Goal: Task Accomplishment & Management: Manage account settings

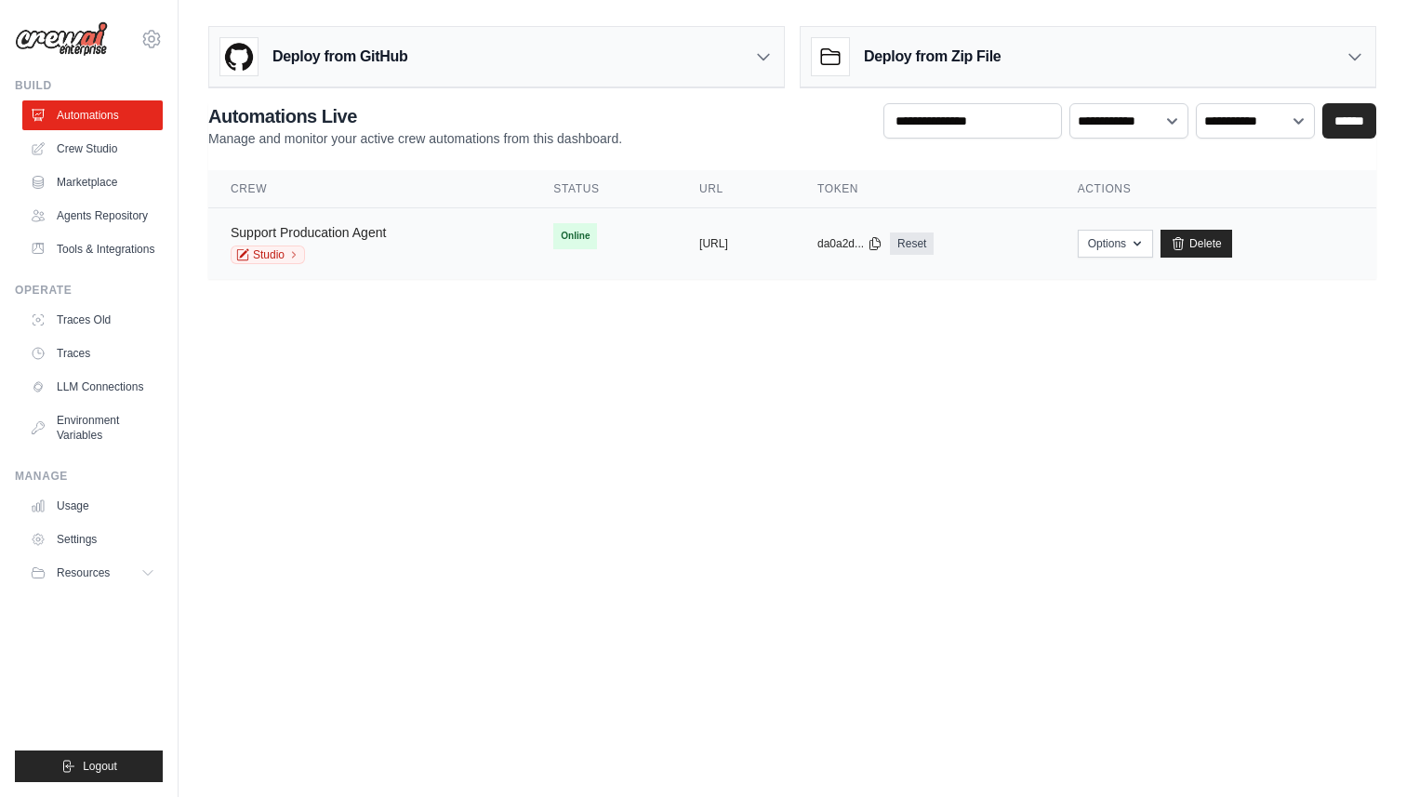
click at [356, 226] on link "Support Producation Agent" at bounding box center [308, 232] width 155 height 15
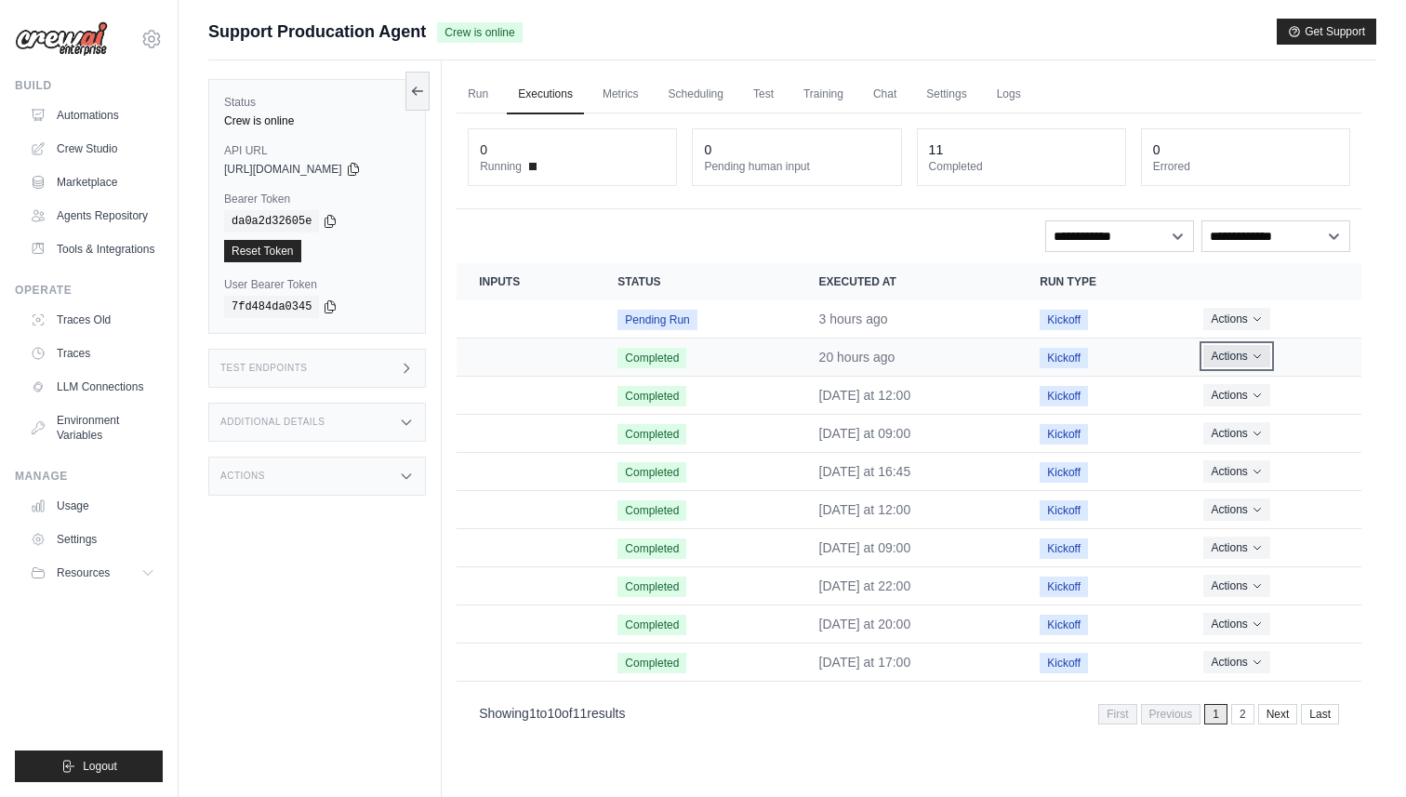
click at [1259, 360] on button "Actions" at bounding box center [1237, 356] width 66 height 22
click at [1259, 390] on link "View Details" at bounding box center [1279, 391] width 119 height 30
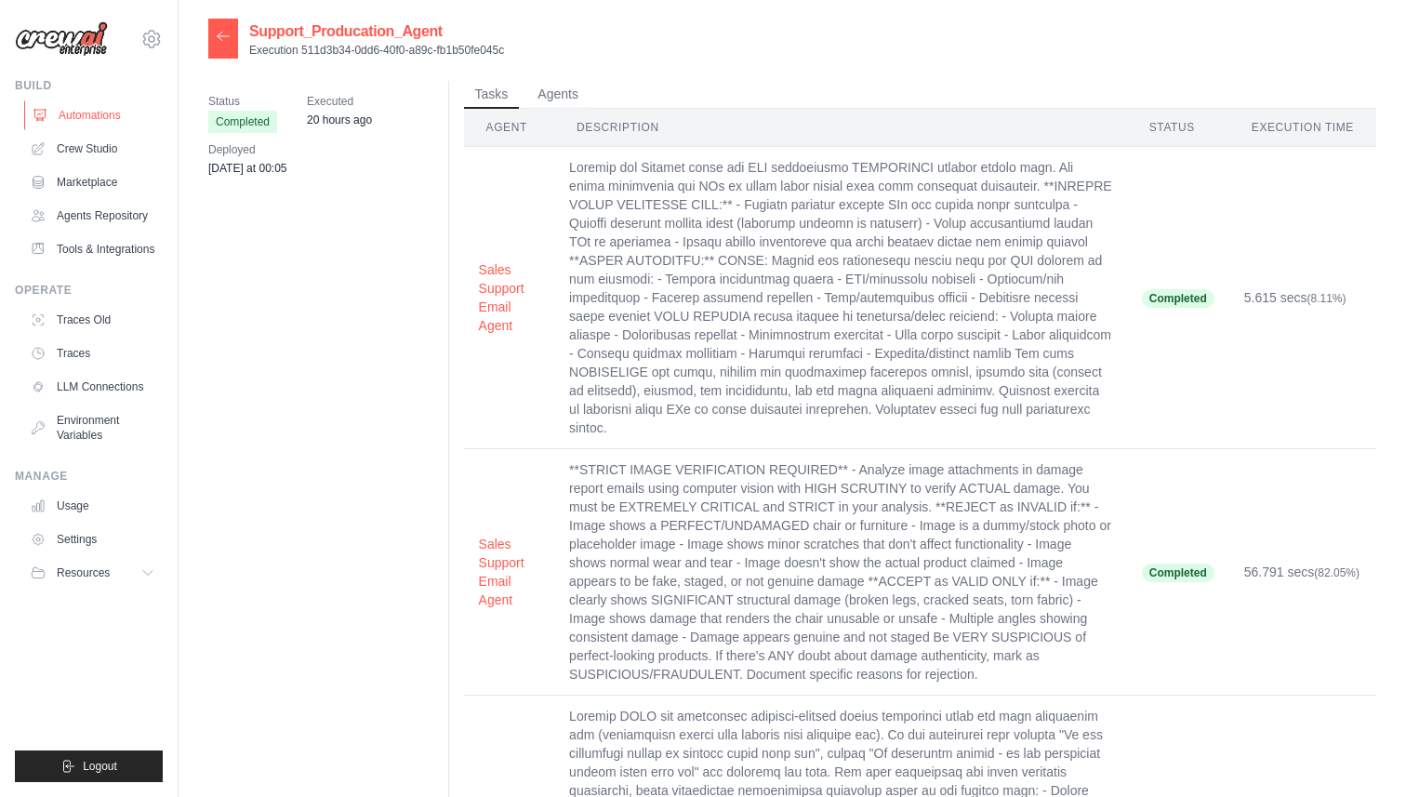
click at [72, 118] on link "Automations" at bounding box center [94, 115] width 140 height 30
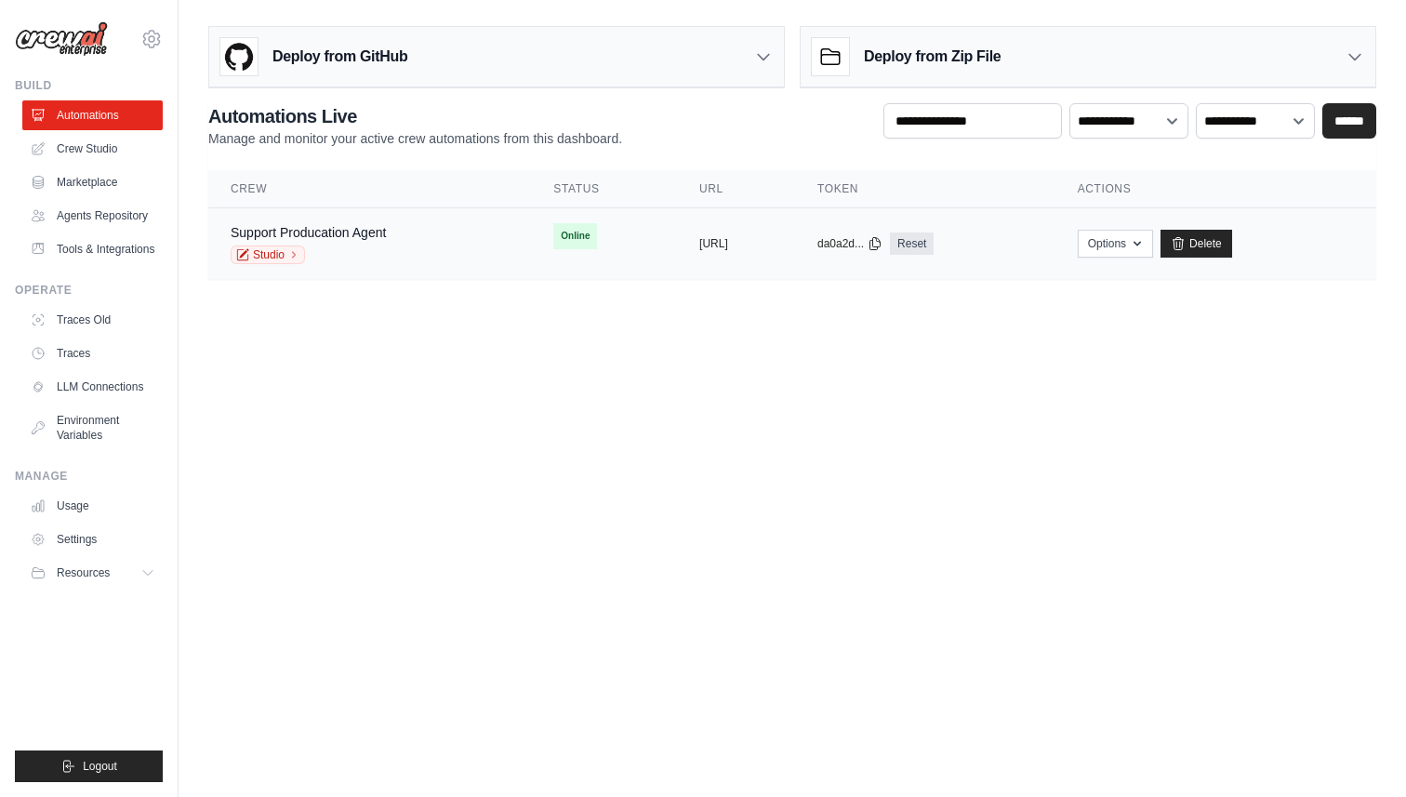
click at [377, 252] on div "Studio" at bounding box center [308, 255] width 155 height 19
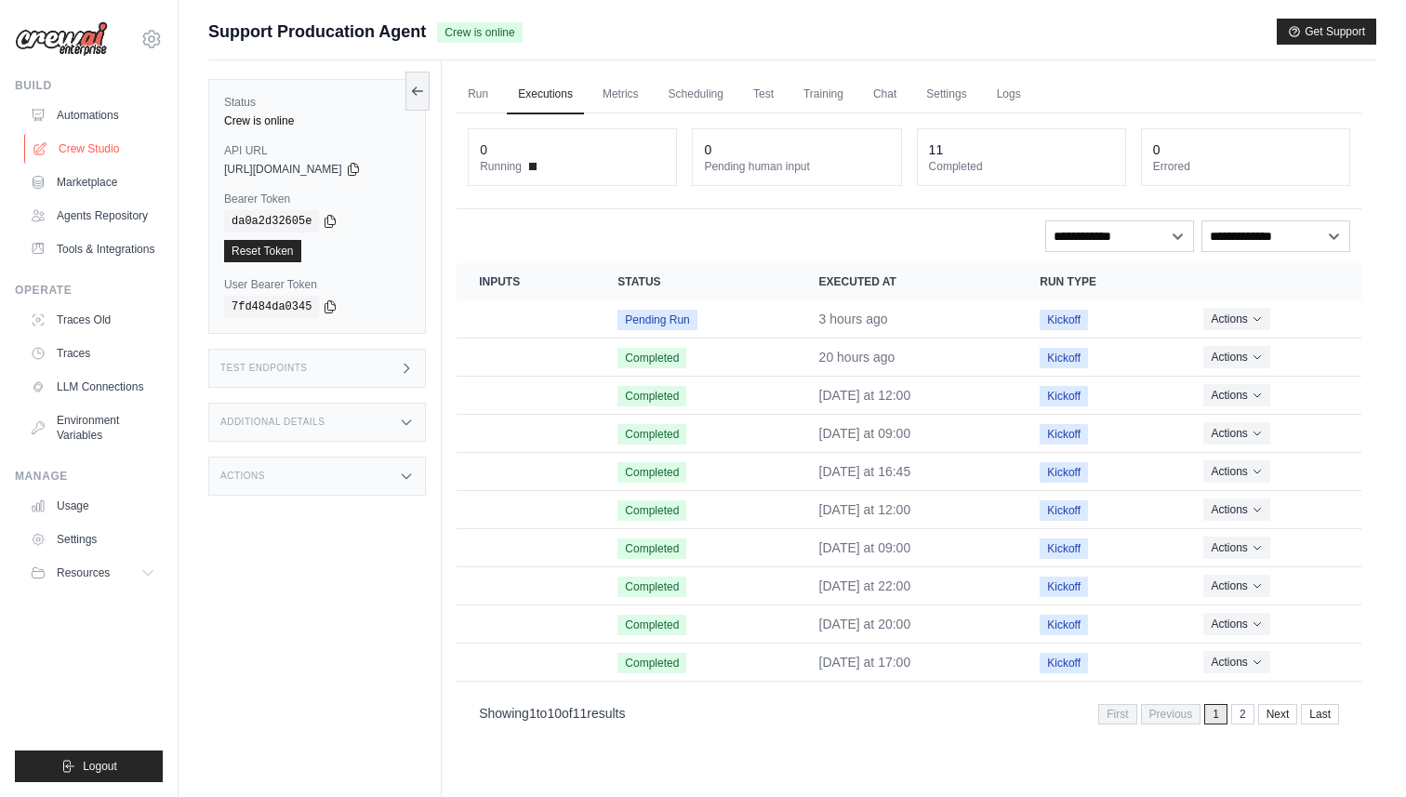
click at [79, 154] on link "Crew Studio" at bounding box center [94, 149] width 140 height 30
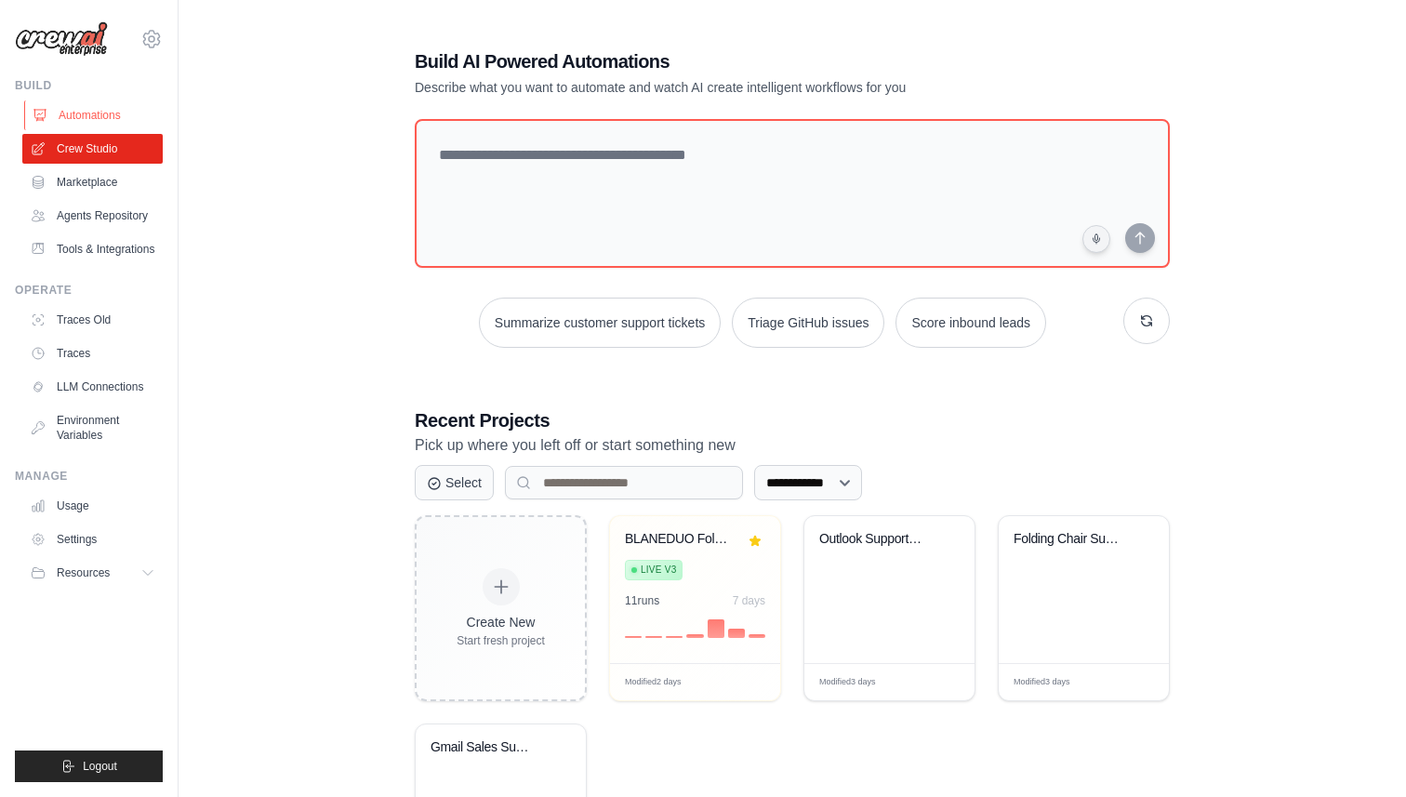
click at [87, 112] on link "Automations" at bounding box center [94, 115] width 140 height 30
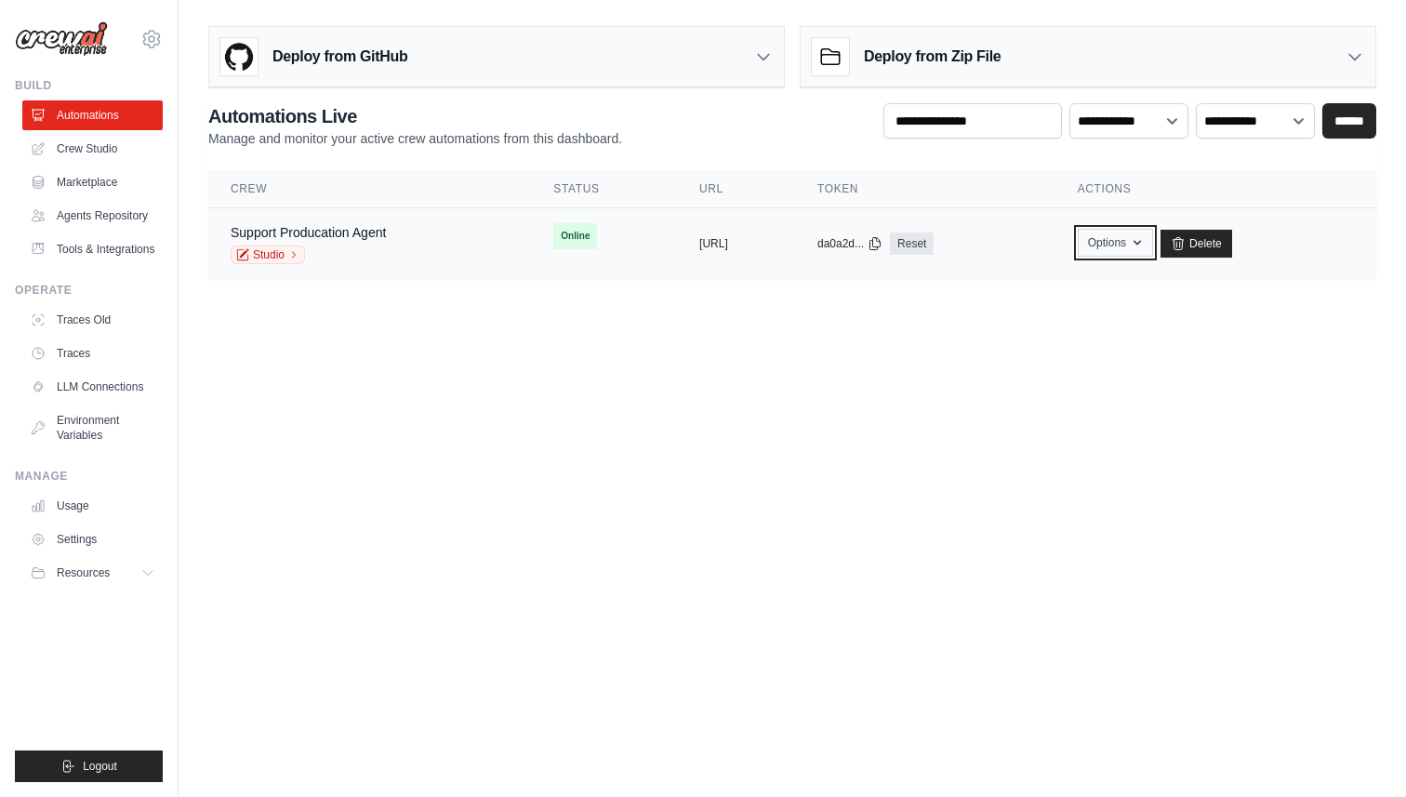
click at [1153, 254] on button "Options" at bounding box center [1115, 243] width 75 height 28
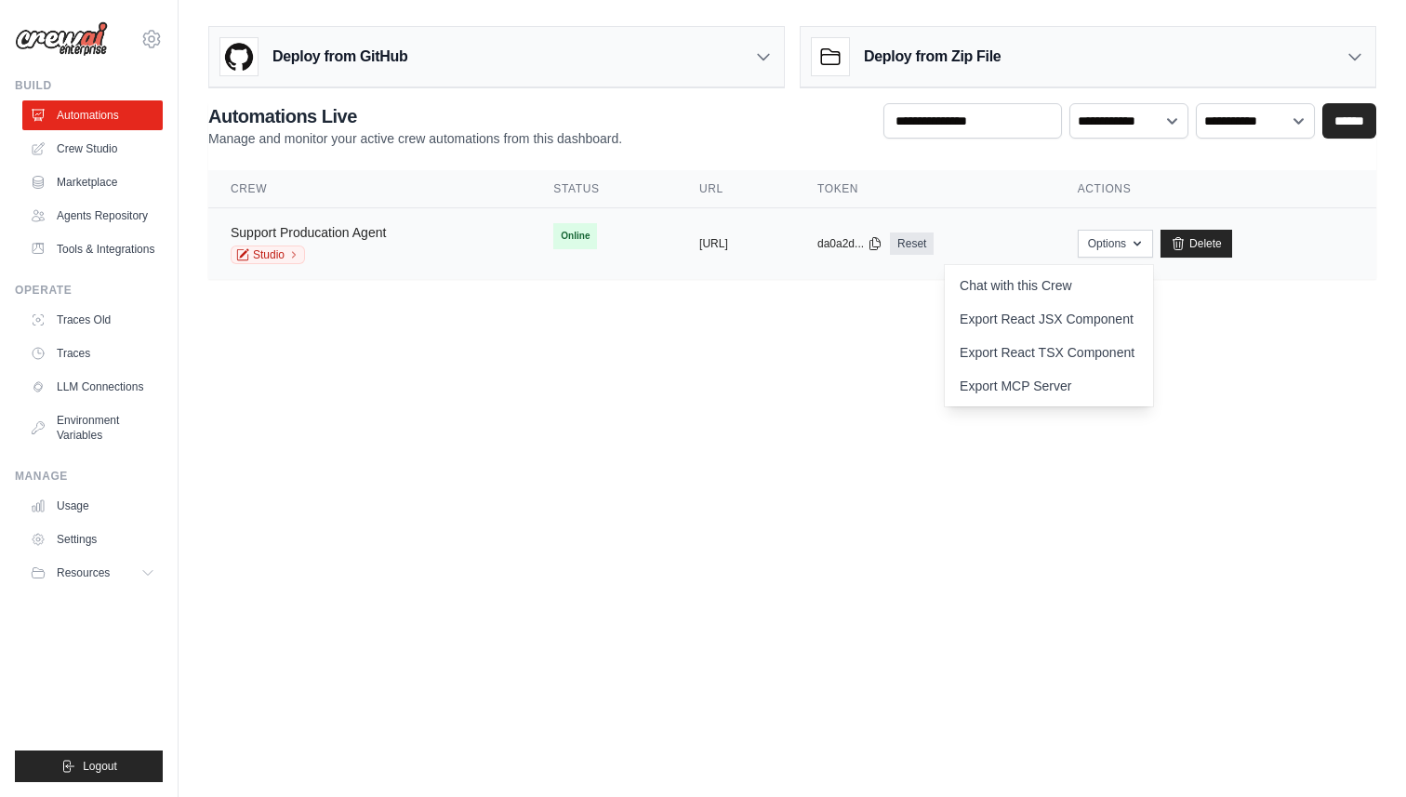
click at [332, 240] on link "Support Producation Agent" at bounding box center [308, 232] width 155 height 15
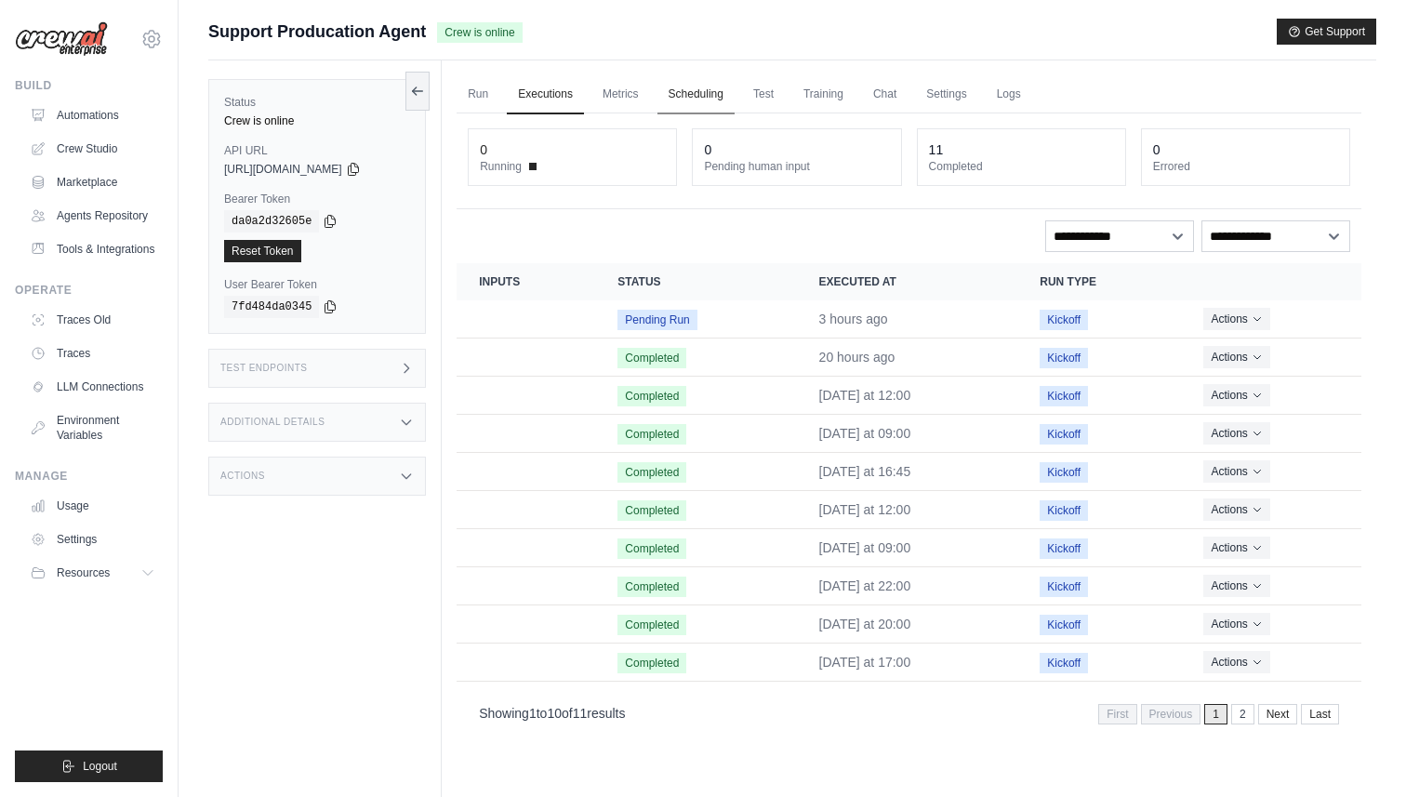
click at [709, 100] on link "Scheduling" at bounding box center [696, 94] width 77 height 39
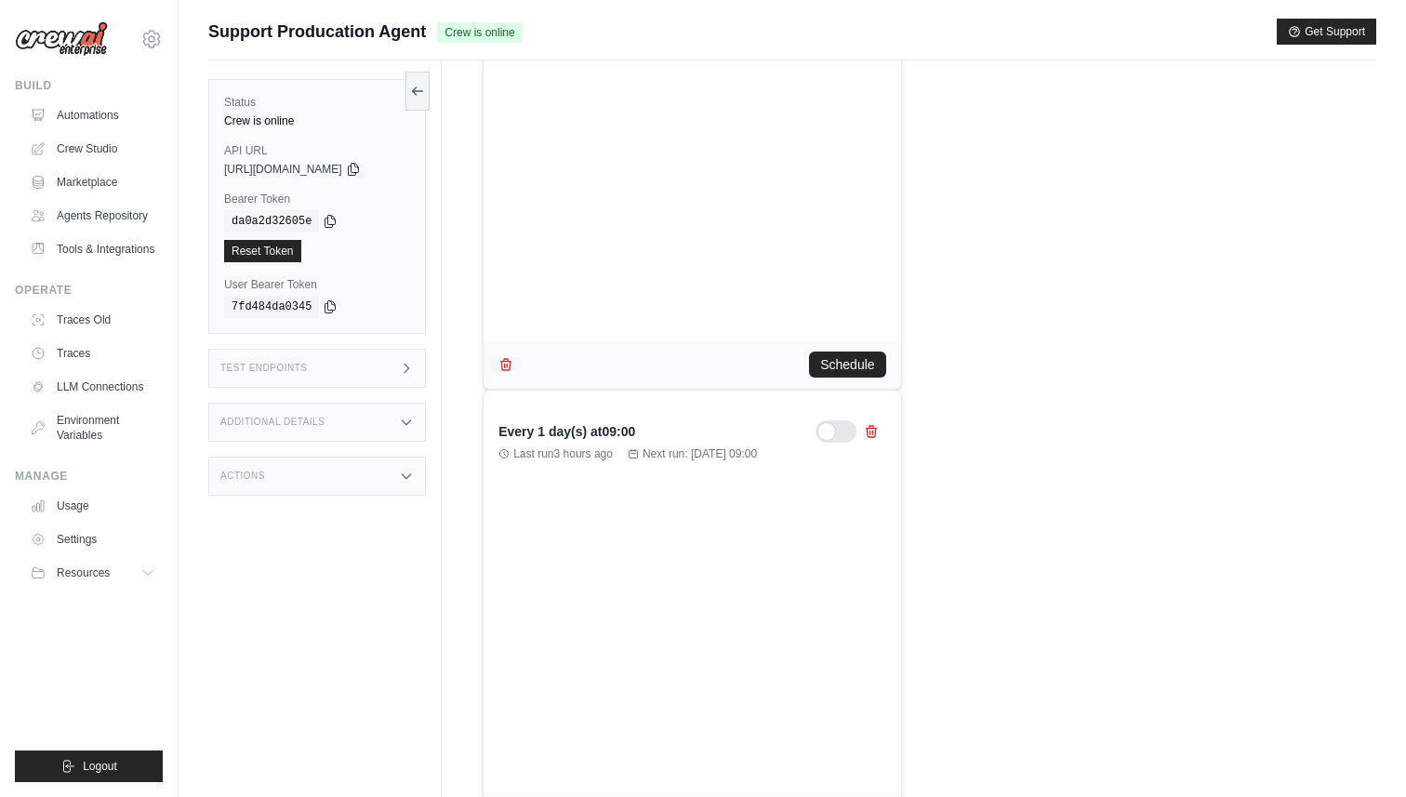
scroll to position [852, 0]
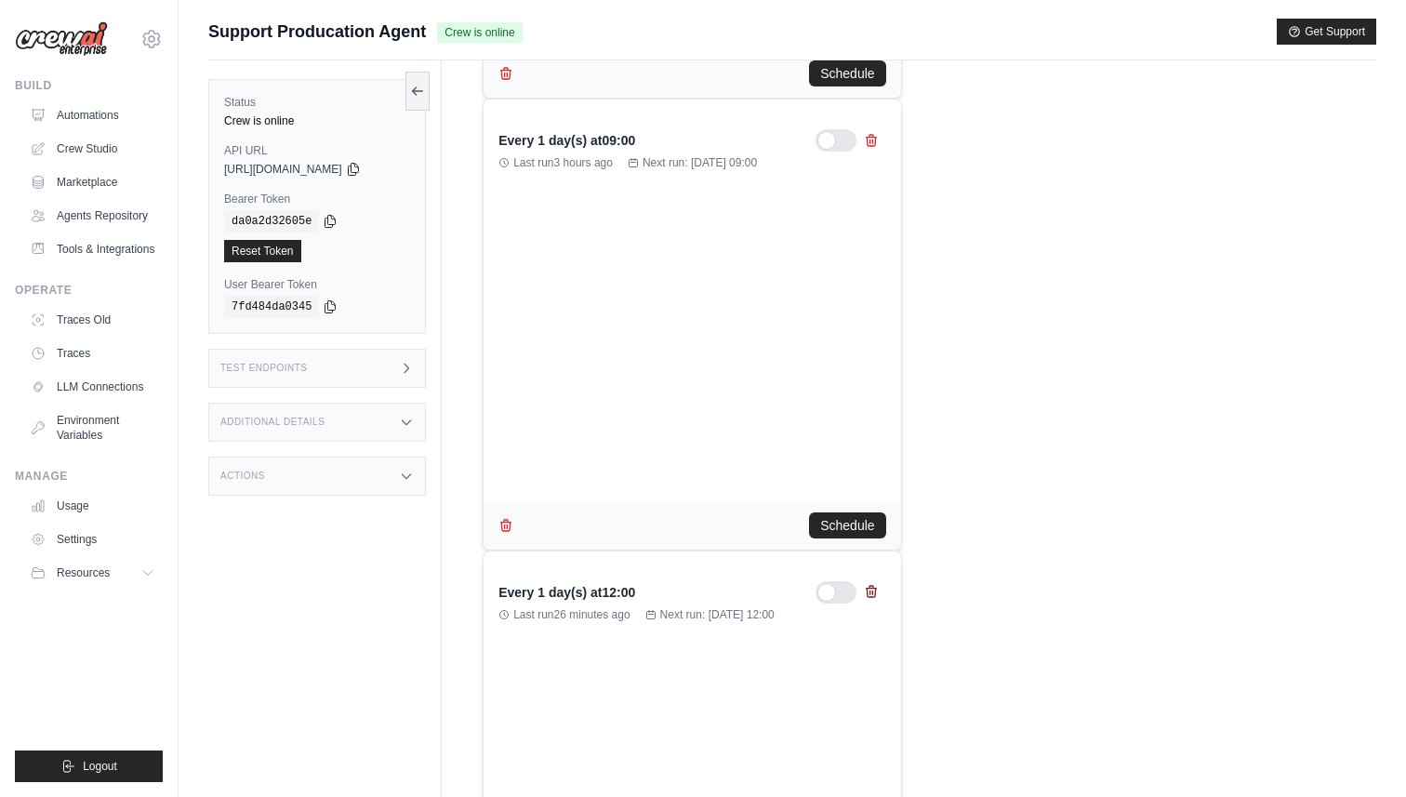
click at [875, 594] on icon at bounding box center [871, 591] width 10 height 11
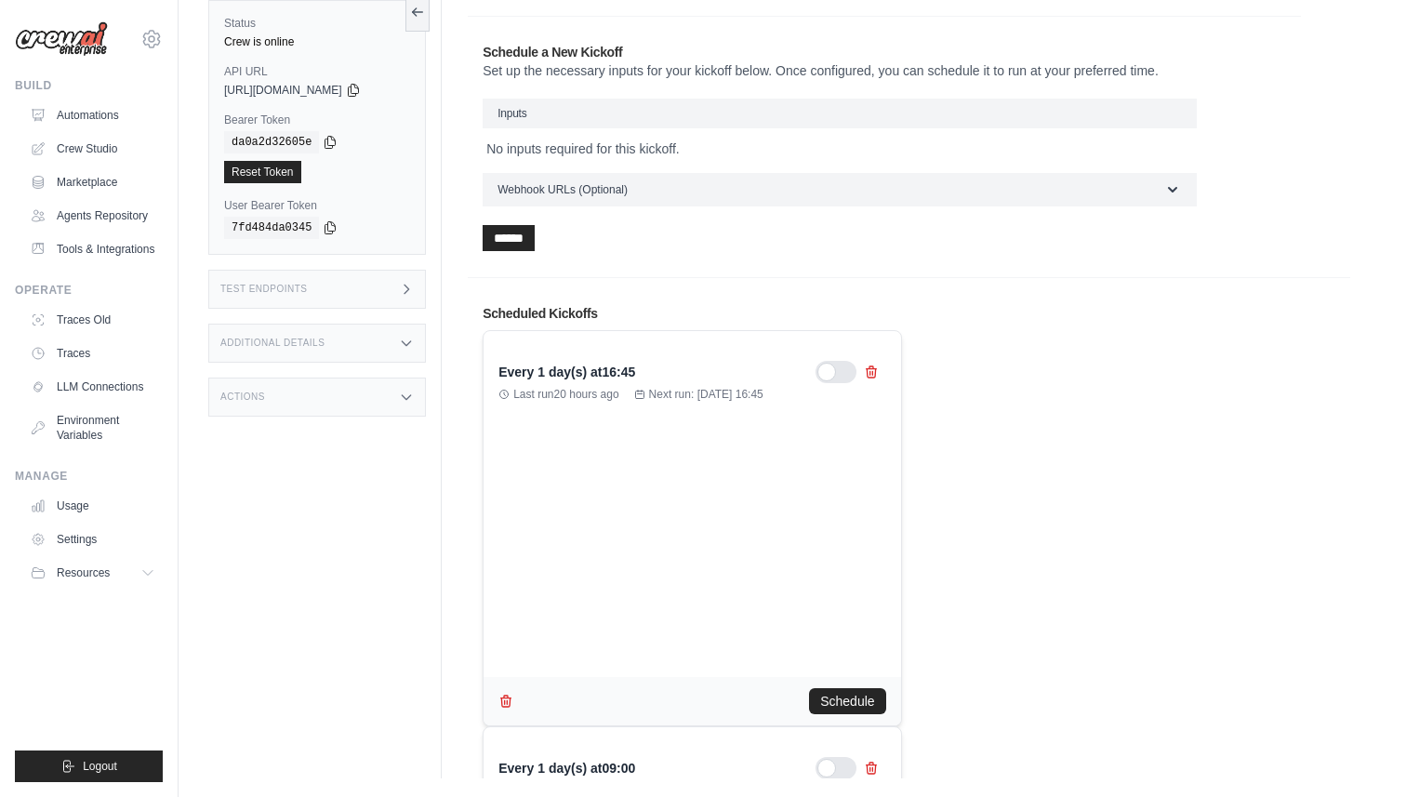
scroll to position [740, 0]
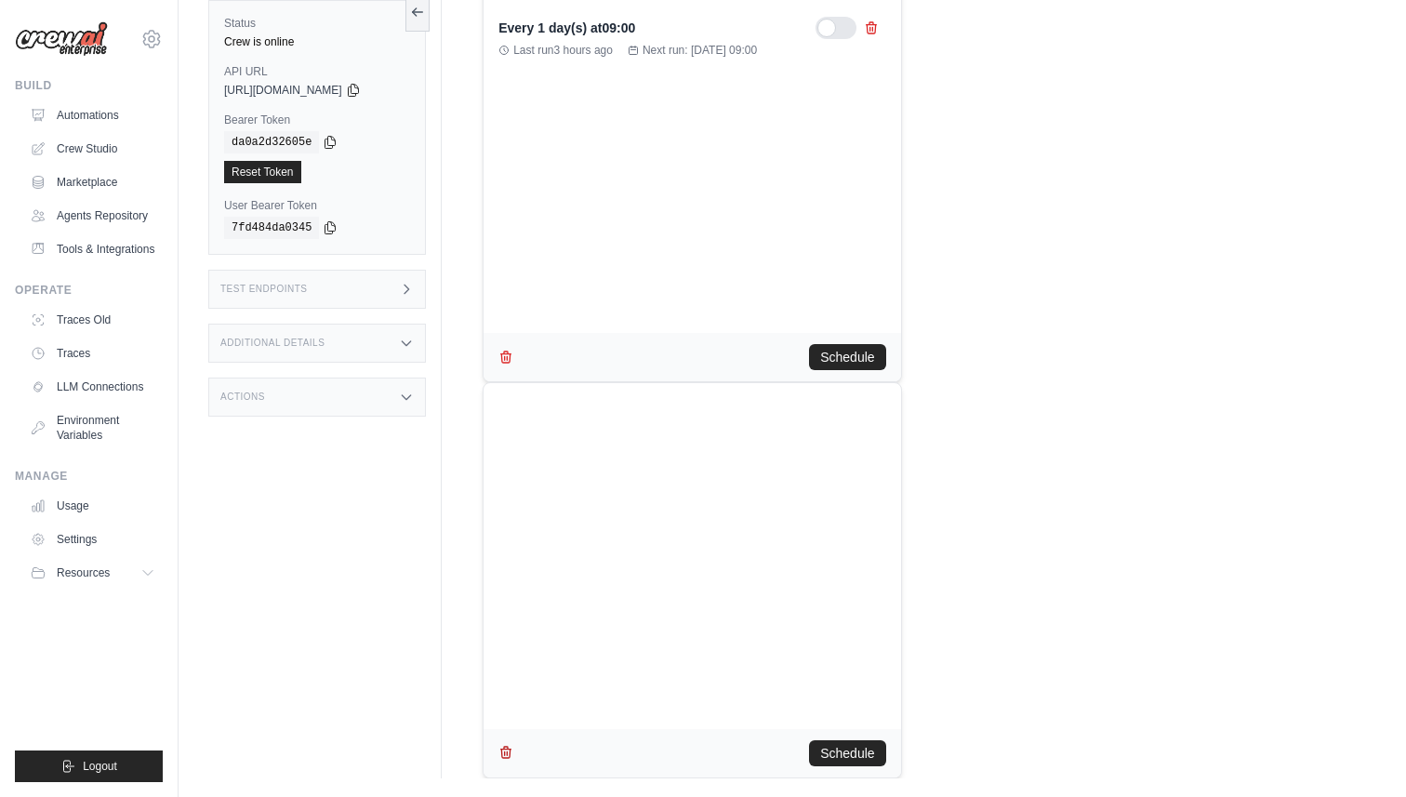
click at [502, 750] on icon "button" at bounding box center [506, 752] width 10 height 11
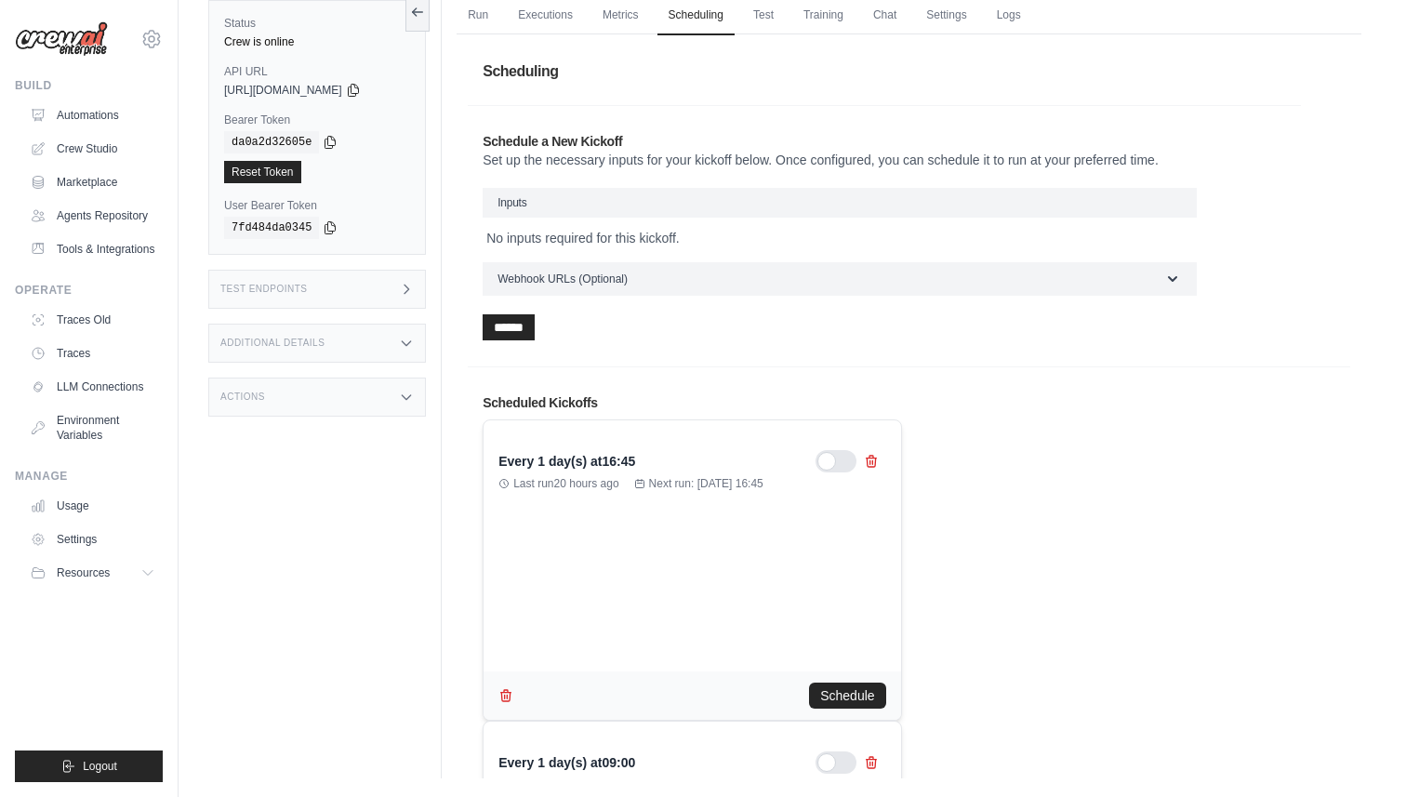
scroll to position [0, 0]
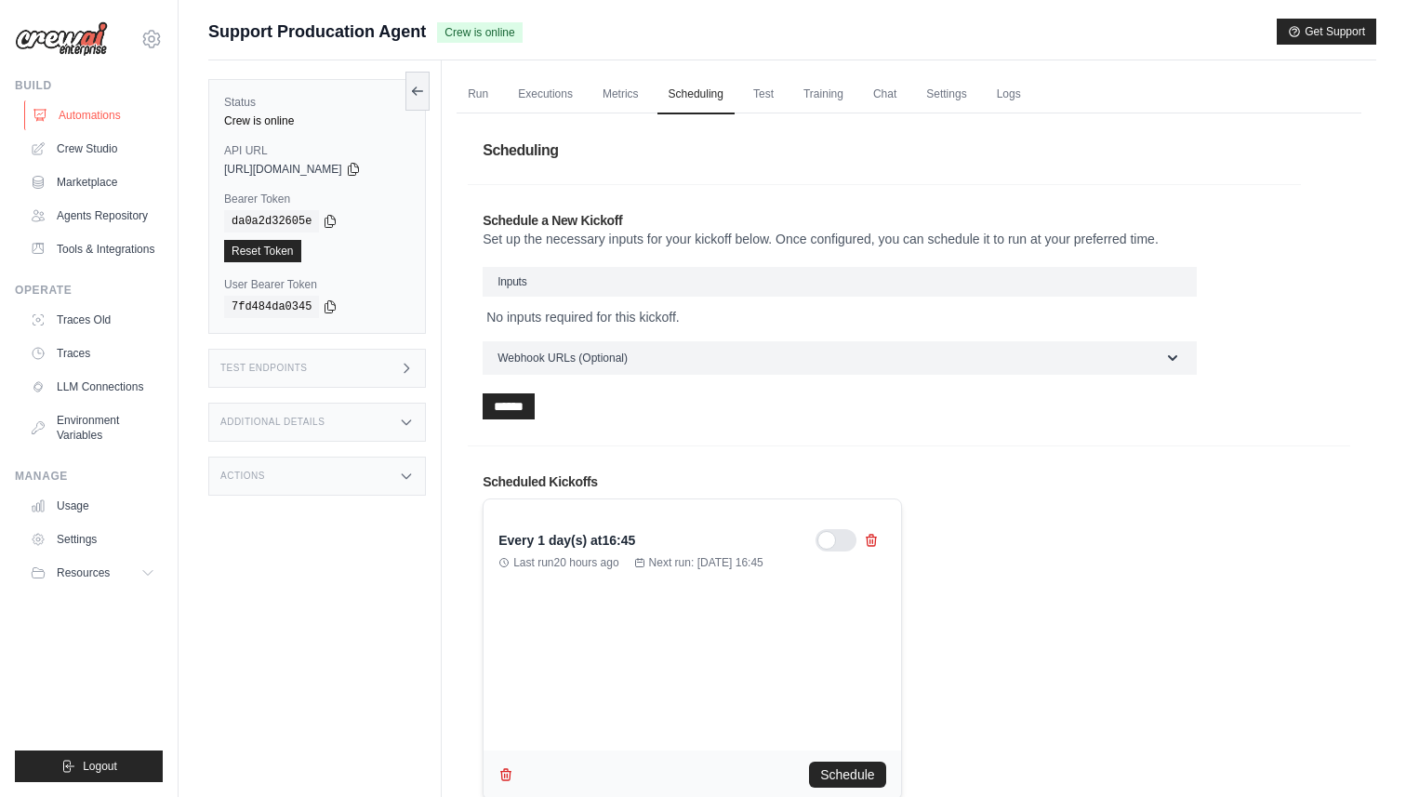
click at [113, 113] on link "Automations" at bounding box center [94, 115] width 140 height 30
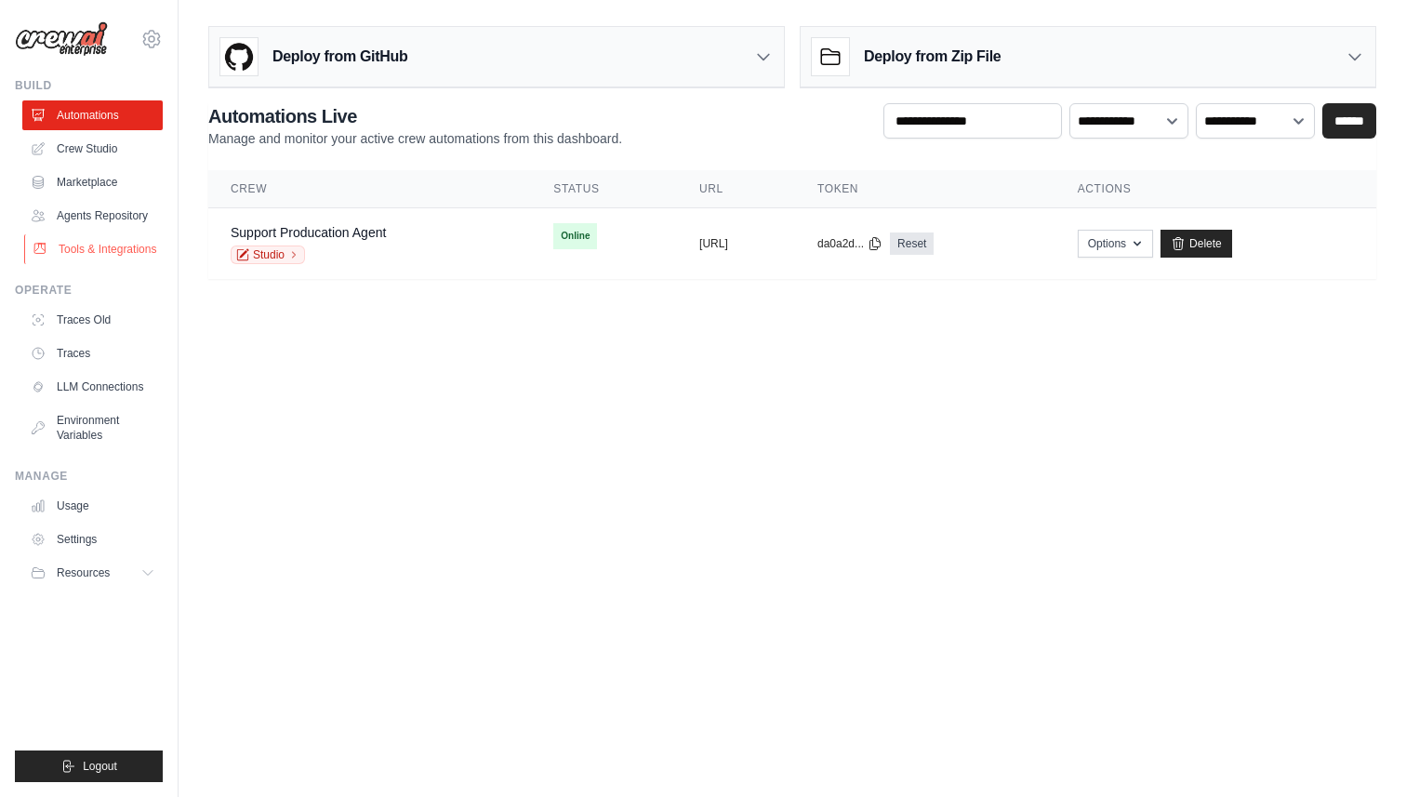
click at [97, 246] on link "Tools & Integrations" at bounding box center [94, 249] width 140 height 30
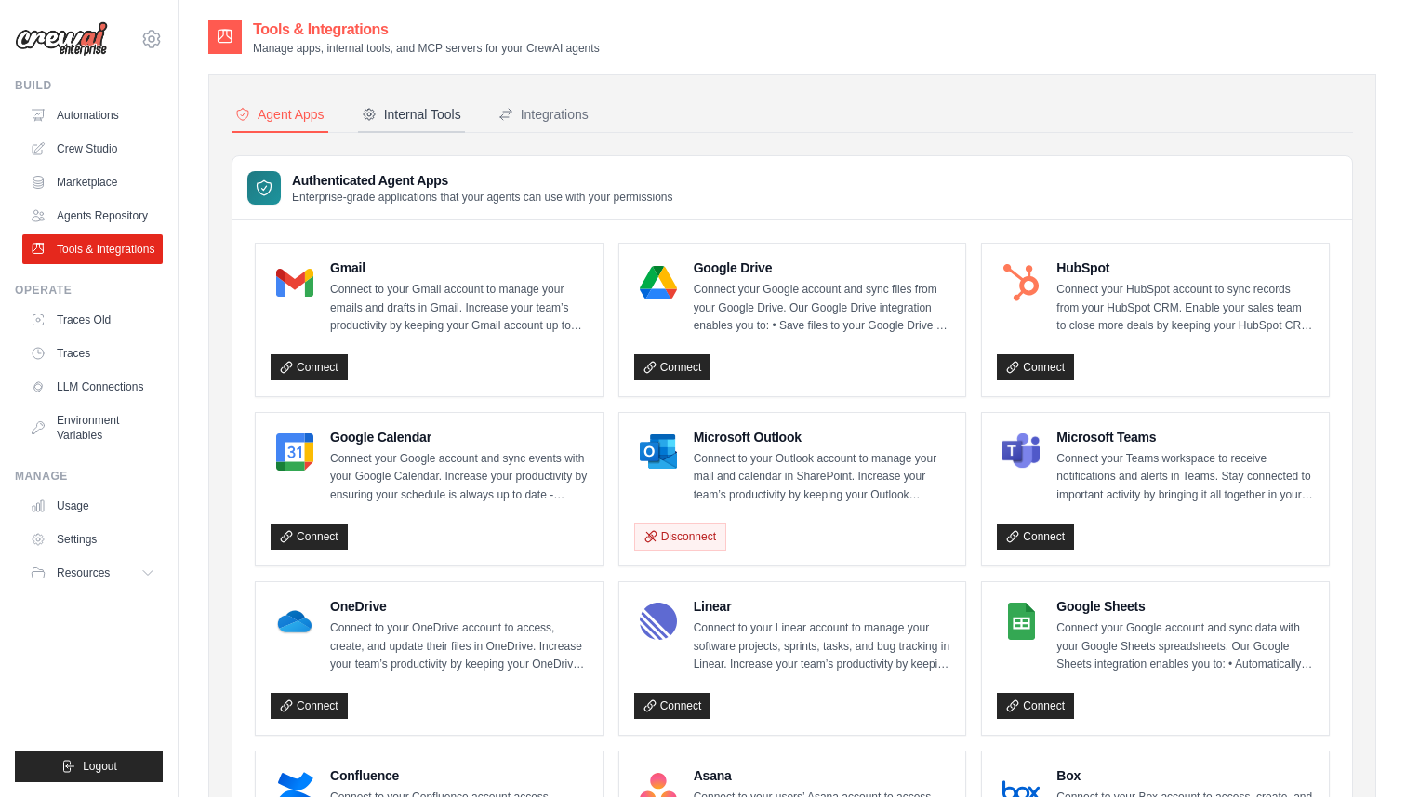
click at [411, 124] on button "Internal Tools" at bounding box center [411, 115] width 107 height 35
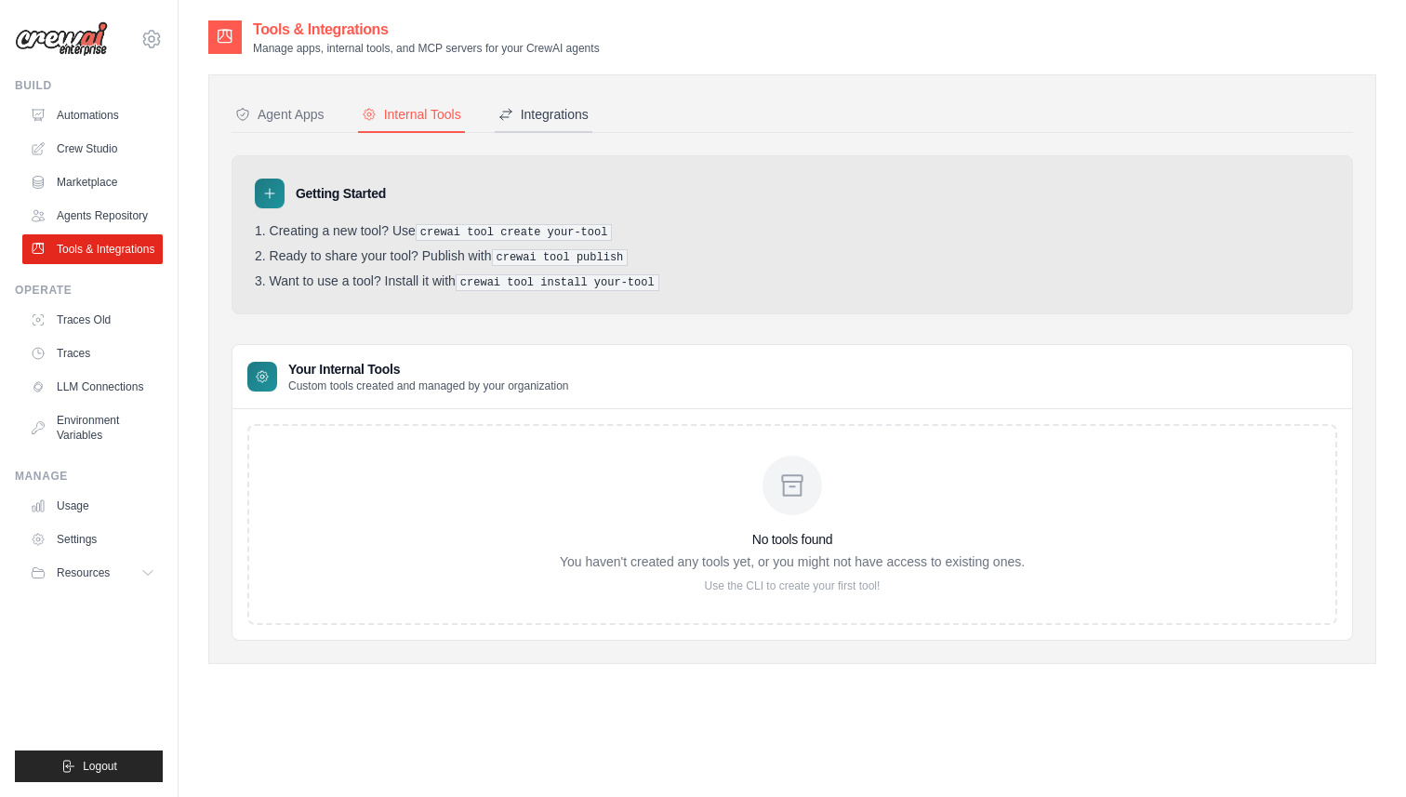
click at [525, 127] on button "Integrations" at bounding box center [544, 115] width 98 height 35
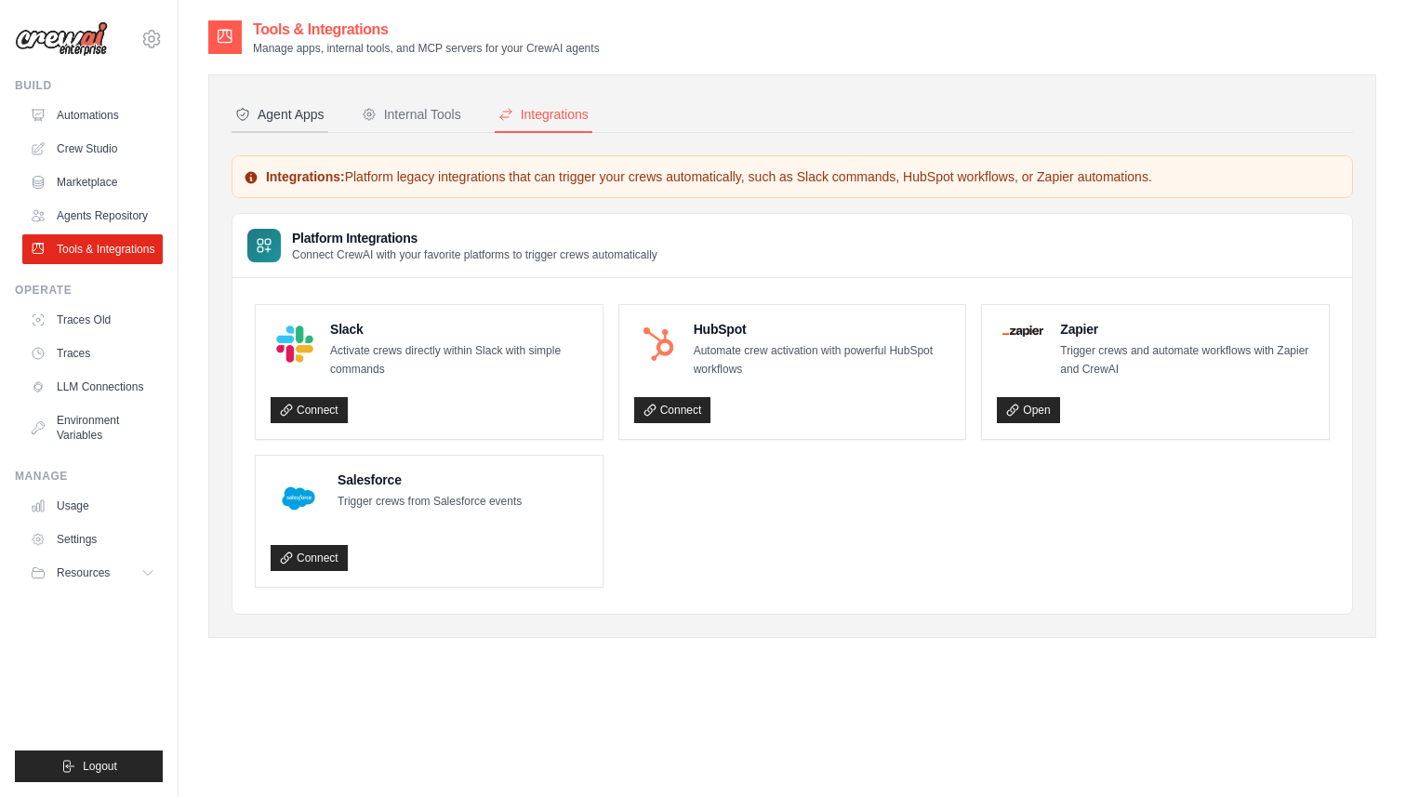
click at [297, 123] on div "Agent Apps" at bounding box center [279, 114] width 89 height 19
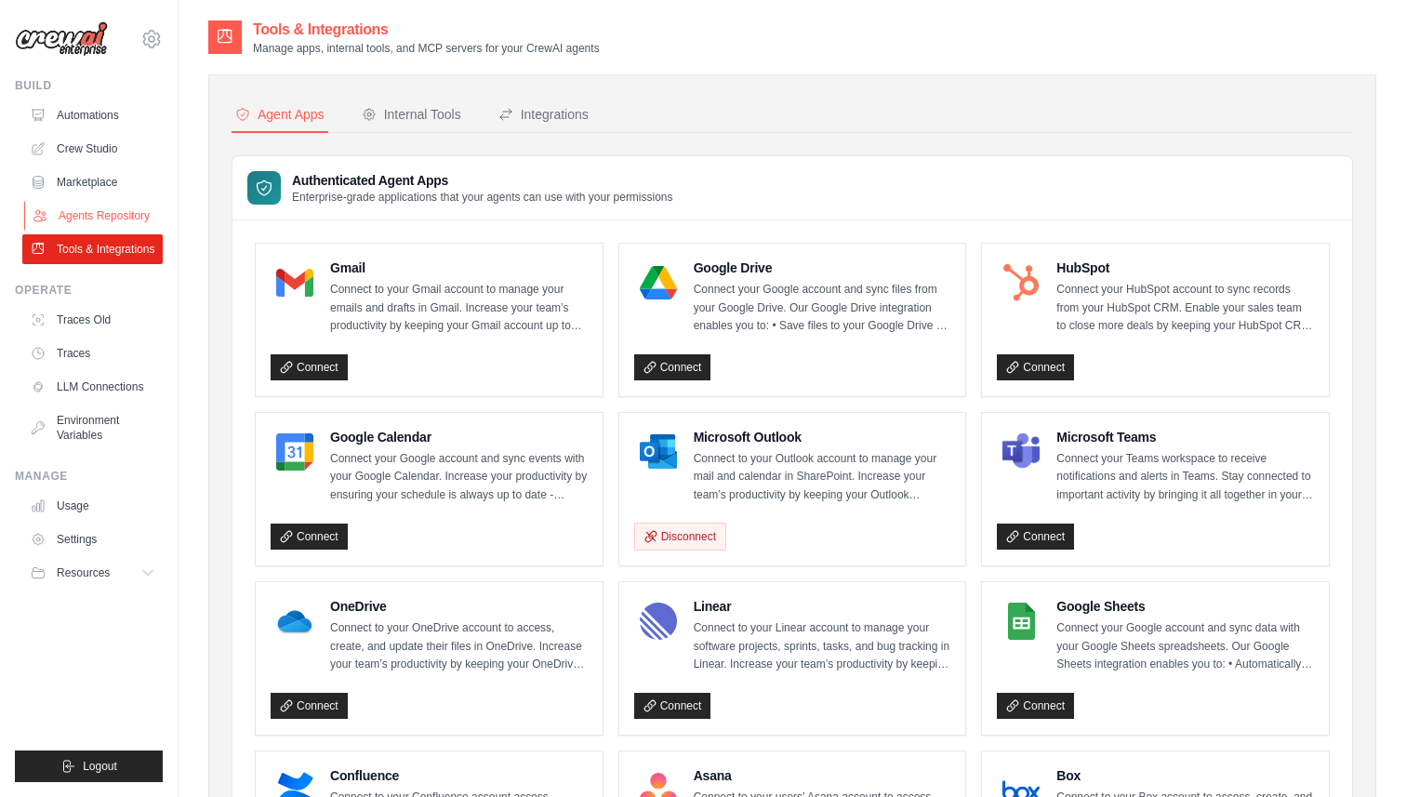
click at [141, 206] on link "Agents Repository" at bounding box center [94, 216] width 140 height 30
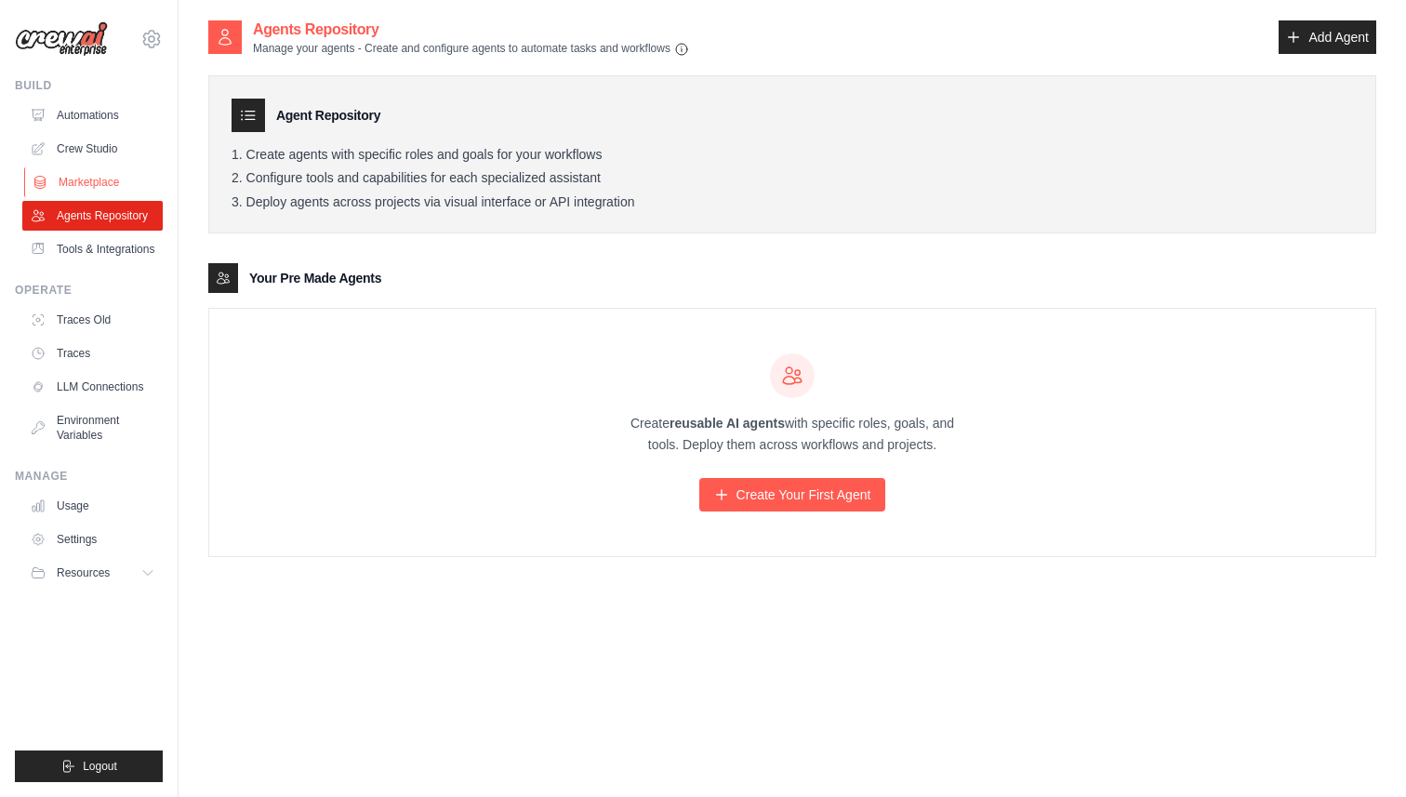
click at [109, 185] on link "Marketplace" at bounding box center [94, 182] width 140 height 30
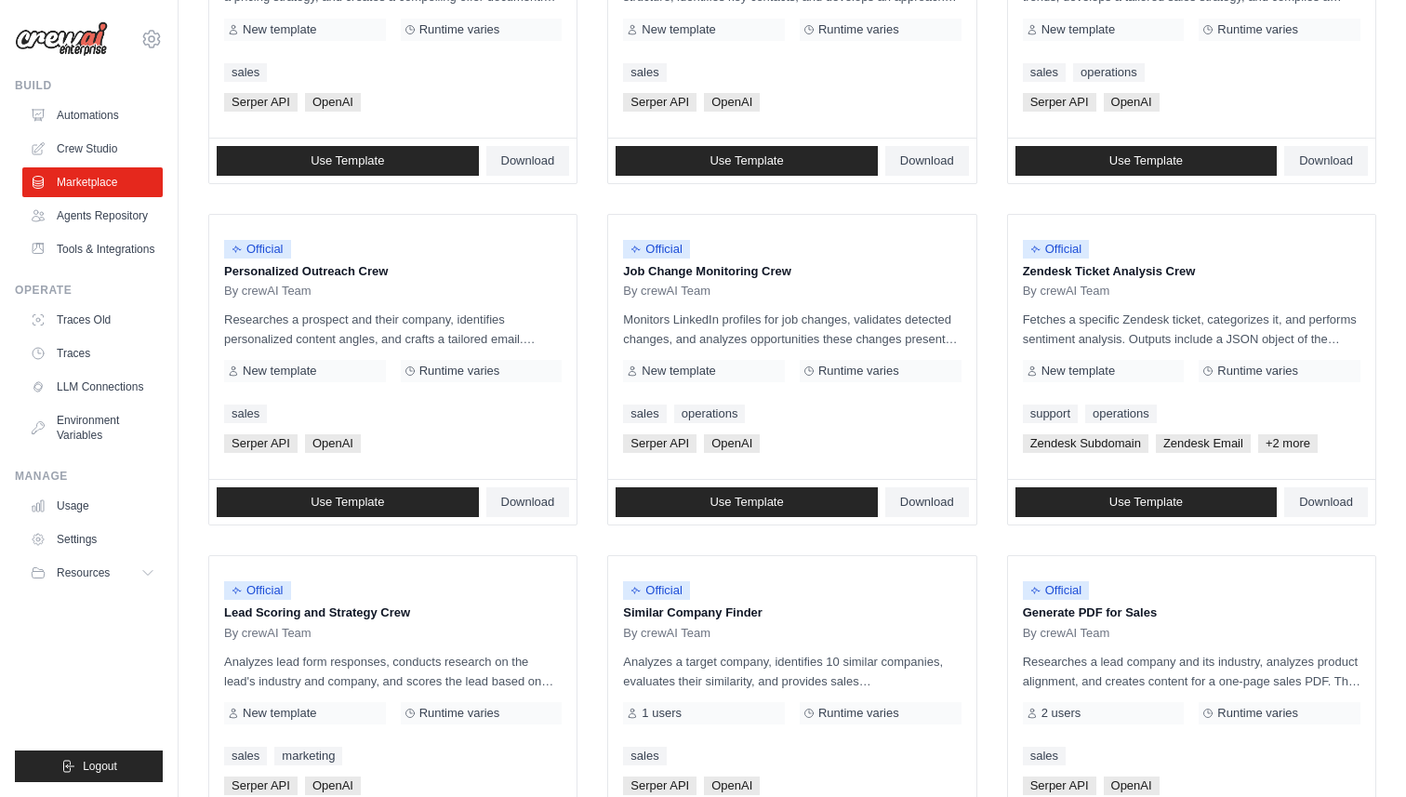
scroll to position [926, 0]
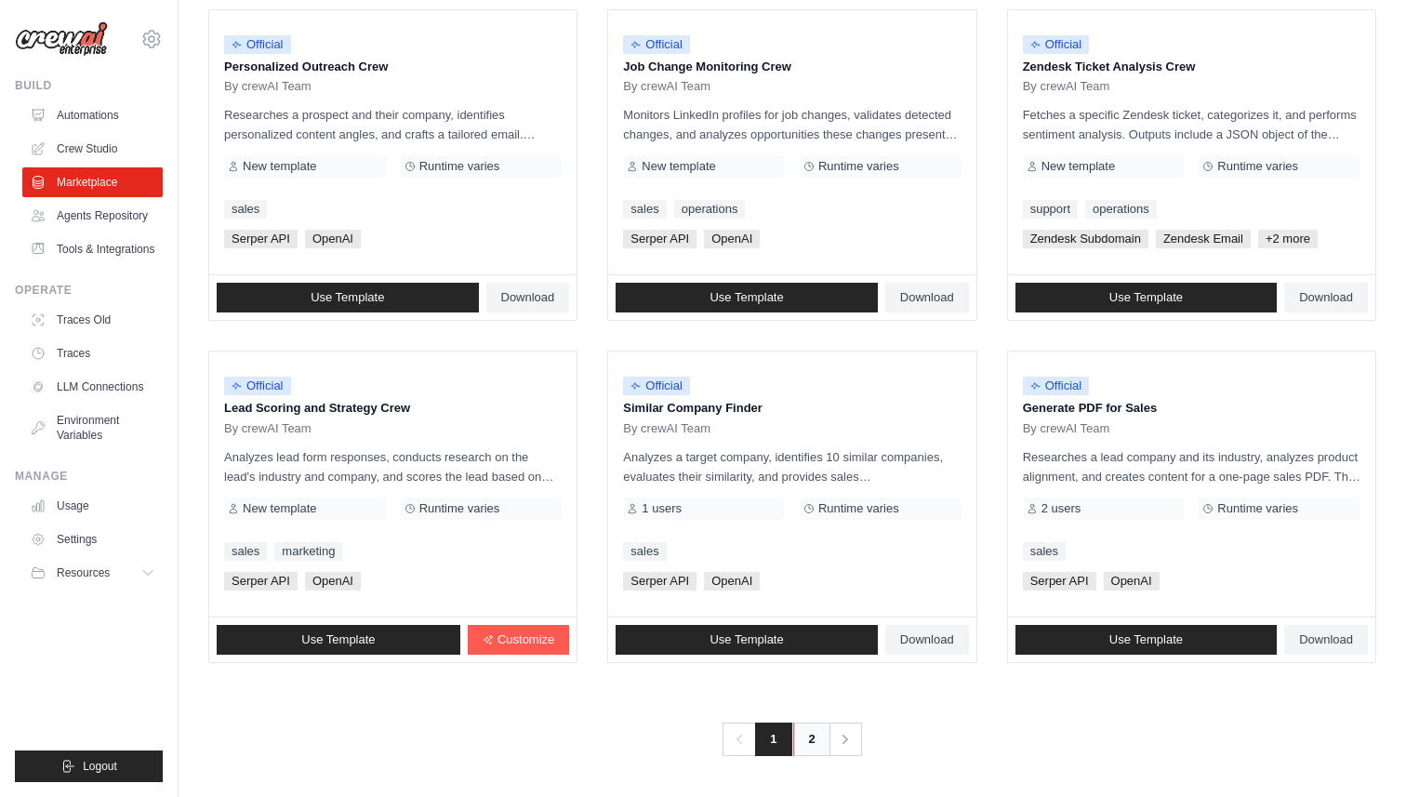
click at [798, 749] on link "2" at bounding box center [811, 739] width 37 height 33
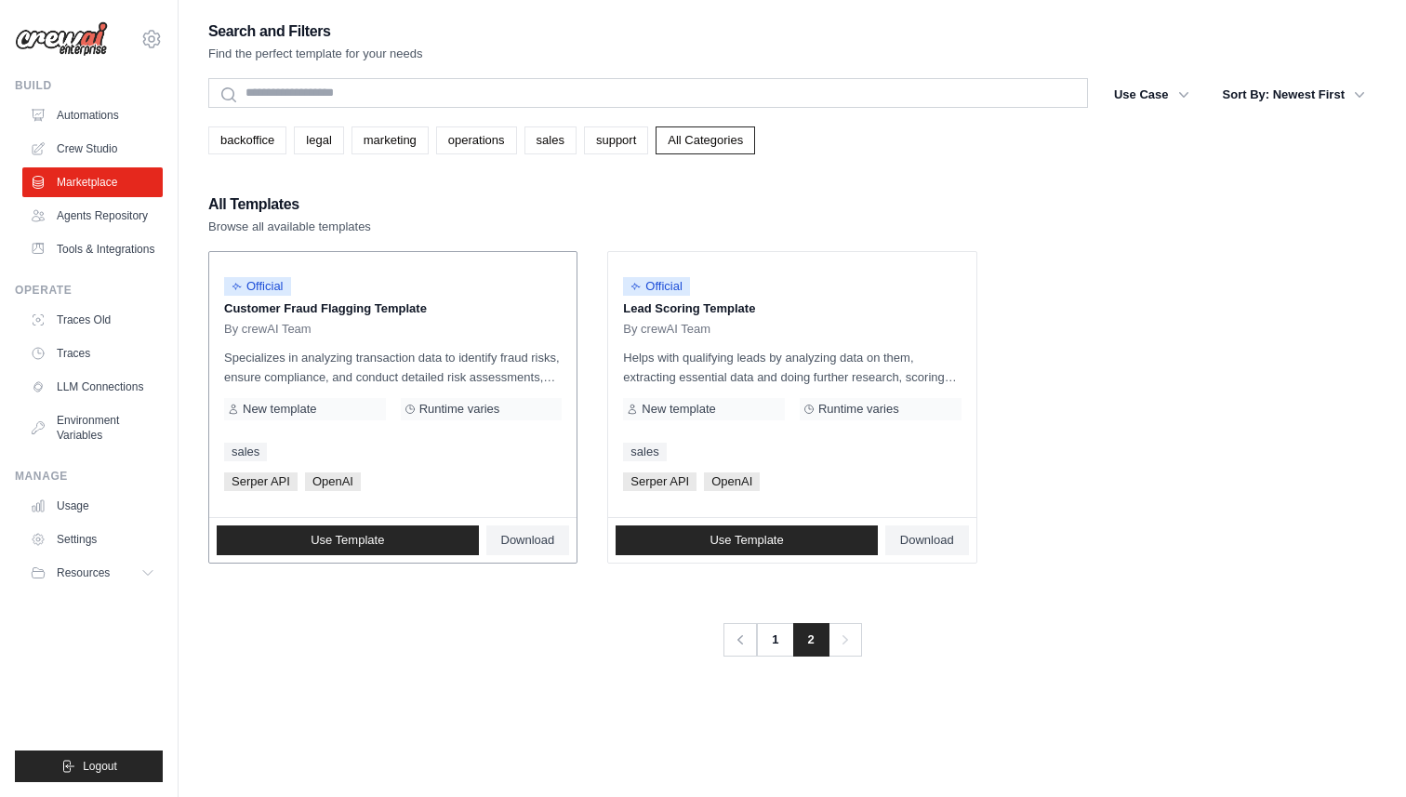
click at [419, 374] on p "Specializes in analyzing transaction data to identify fraud risks, ensure compl…" at bounding box center [393, 367] width 338 height 39
click at [712, 544] on span "Use Template" at bounding box center [746, 540] width 73 height 15
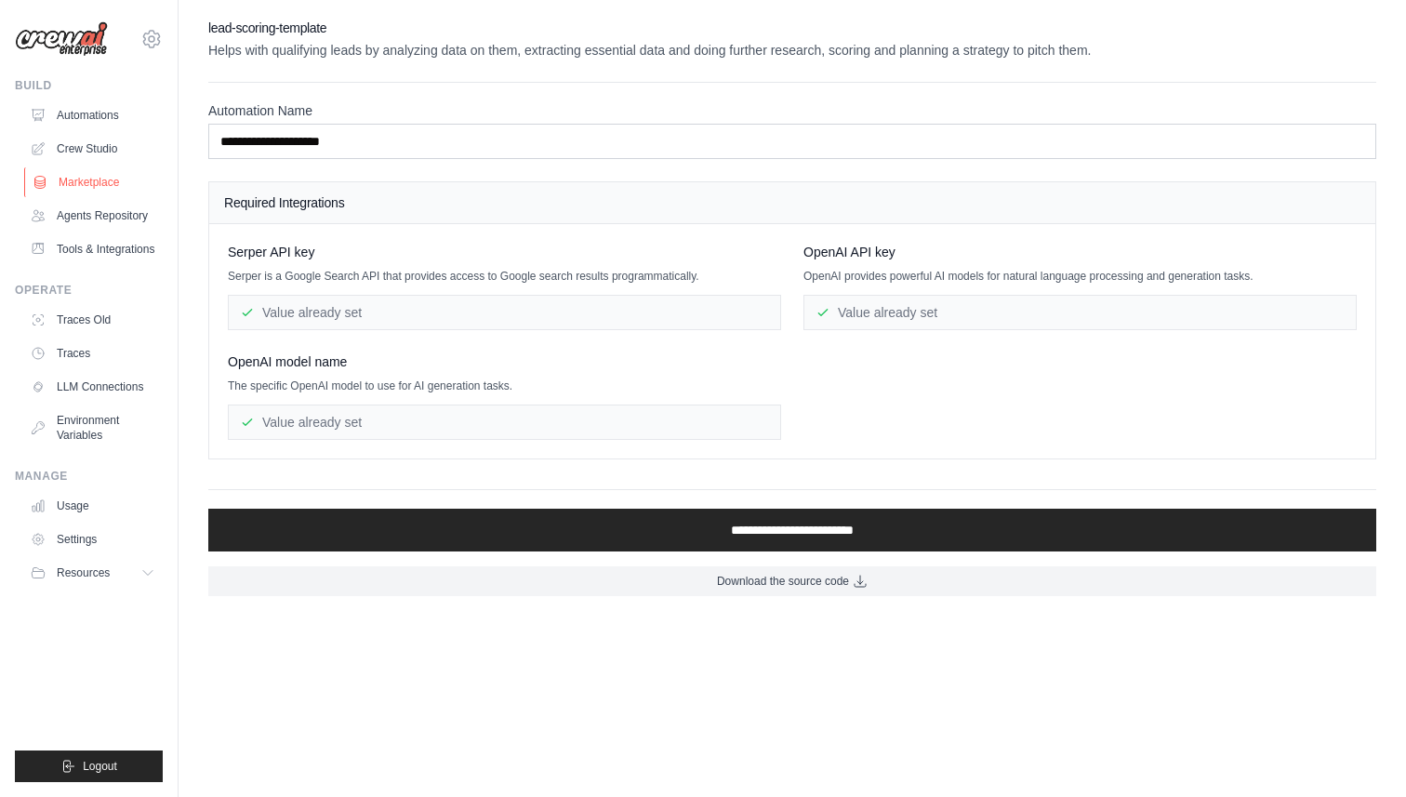
click at [98, 180] on link "Marketplace" at bounding box center [94, 182] width 140 height 30
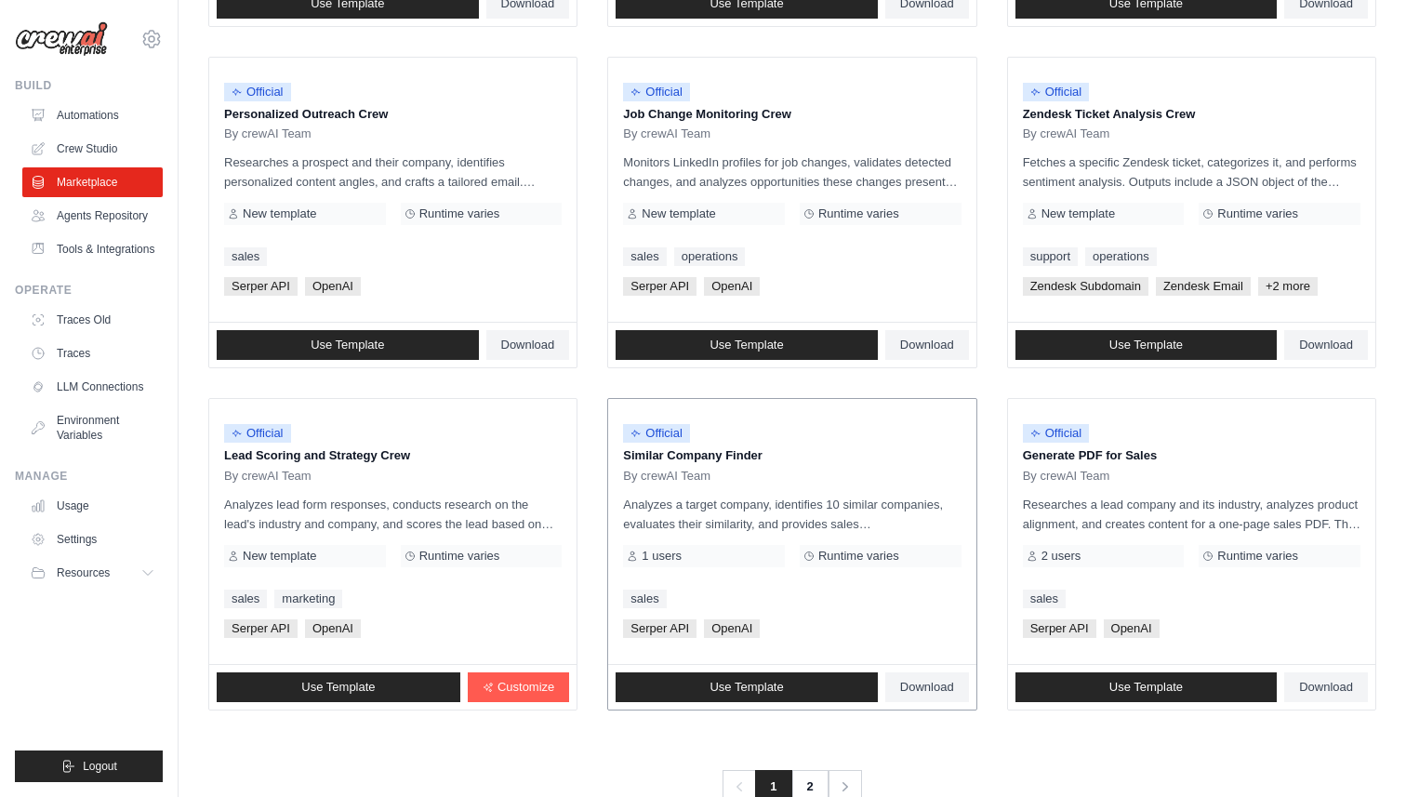
scroll to position [926, 0]
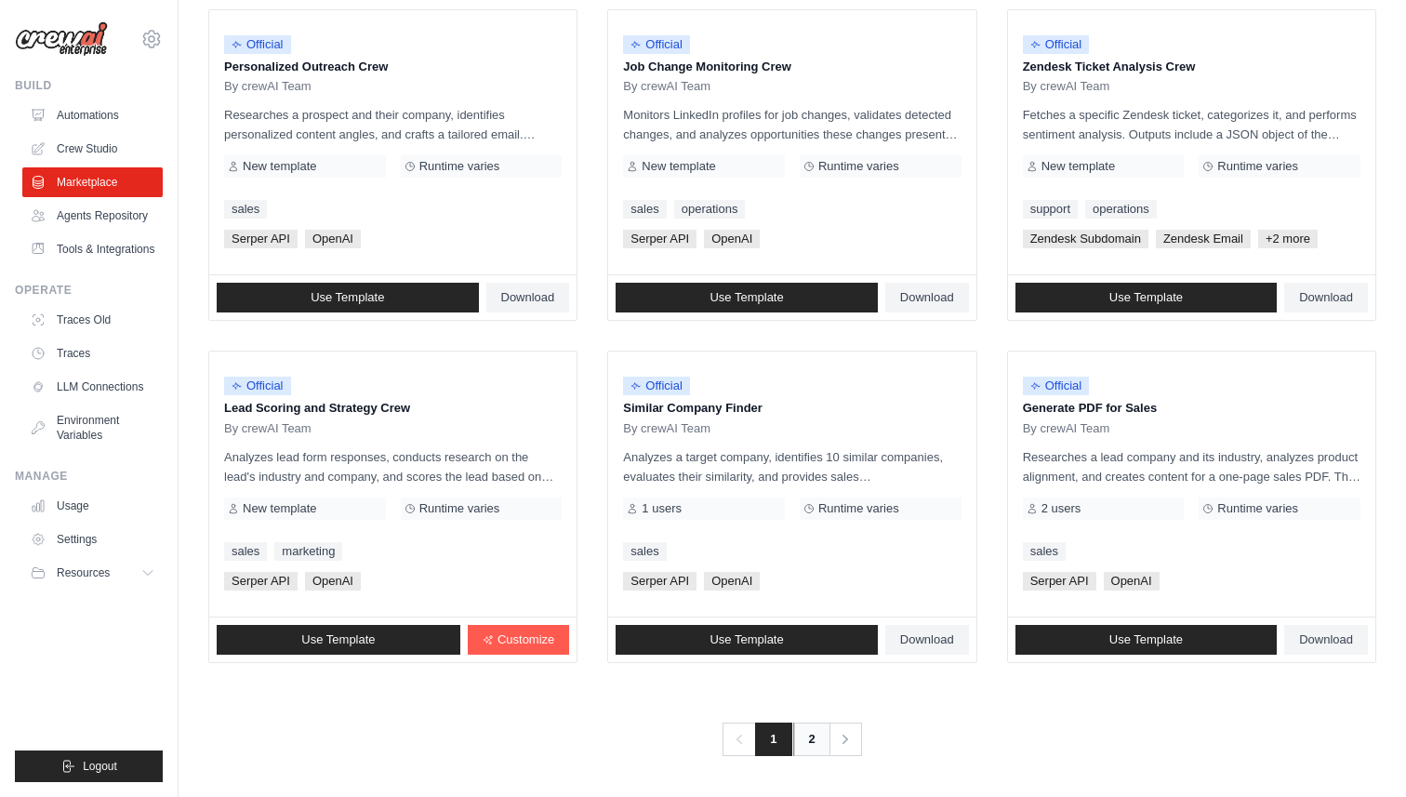
click at [801, 735] on link "2" at bounding box center [811, 739] width 37 height 33
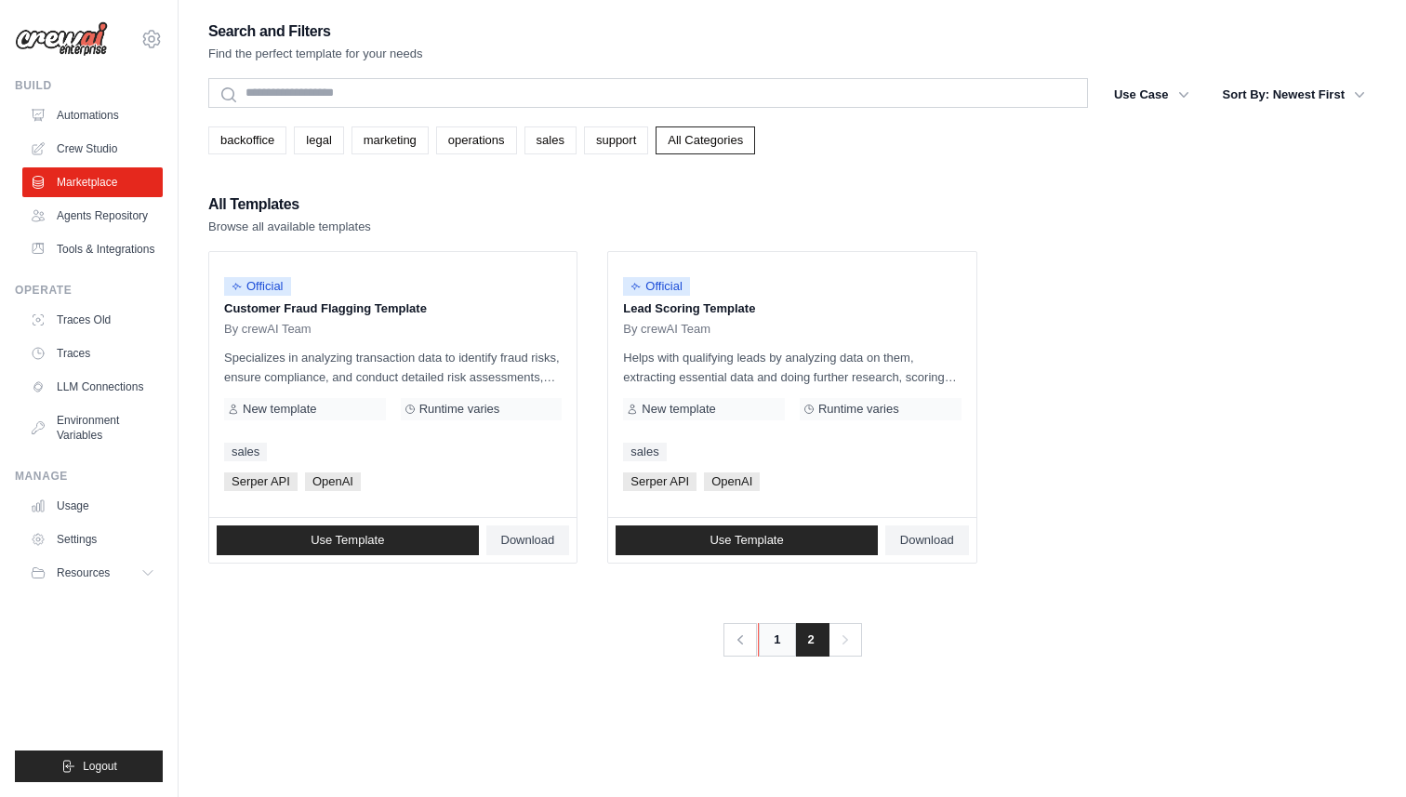
click at [780, 647] on link "1" at bounding box center [776, 639] width 37 height 33
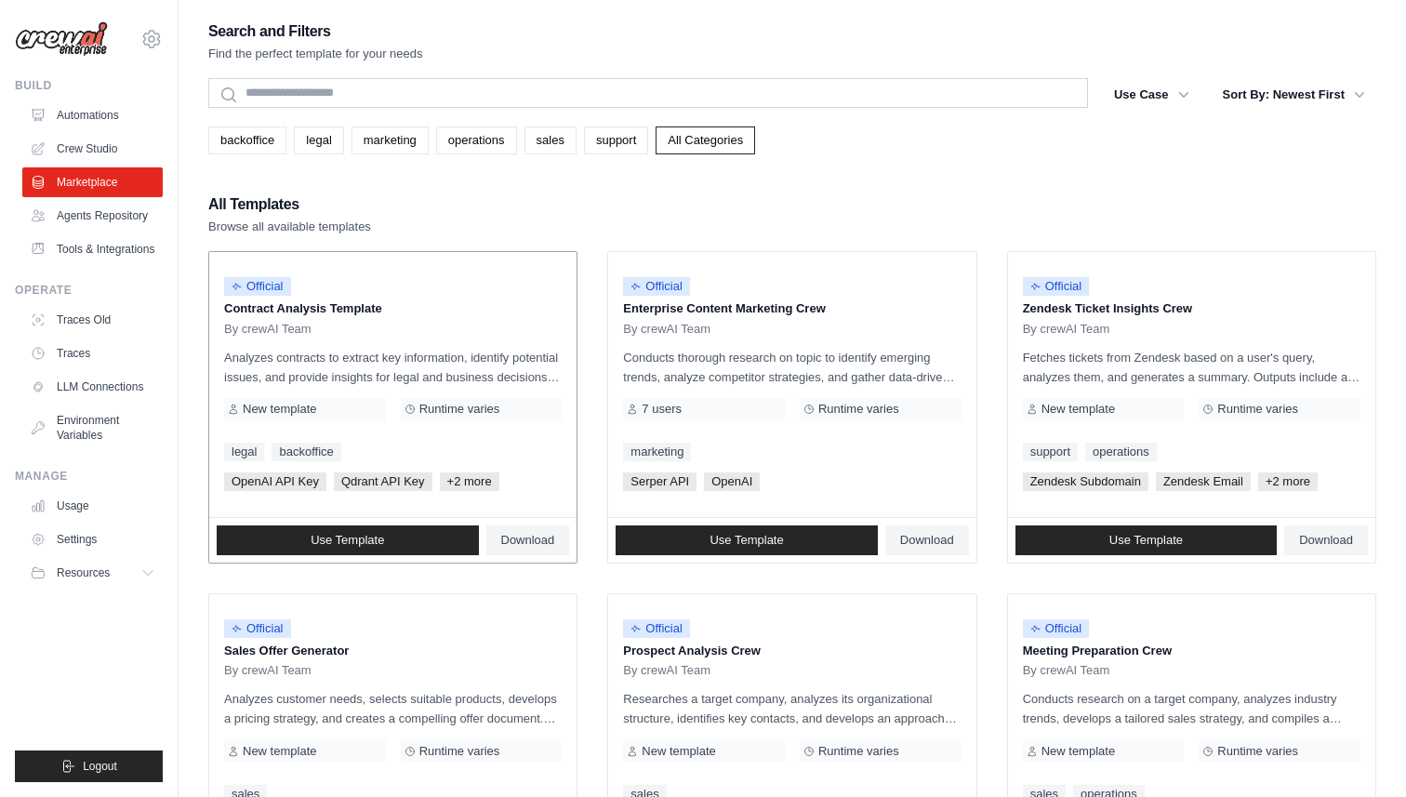
click at [474, 479] on span "+2 more" at bounding box center [470, 482] width 60 height 19
click at [474, 490] on span "+2 more" at bounding box center [470, 482] width 60 height 19
click at [479, 491] on div "Official Contract Analysis Template By crewAI Team Analyzes contracts to extrac…" at bounding box center [392, 384] width 367 height 265
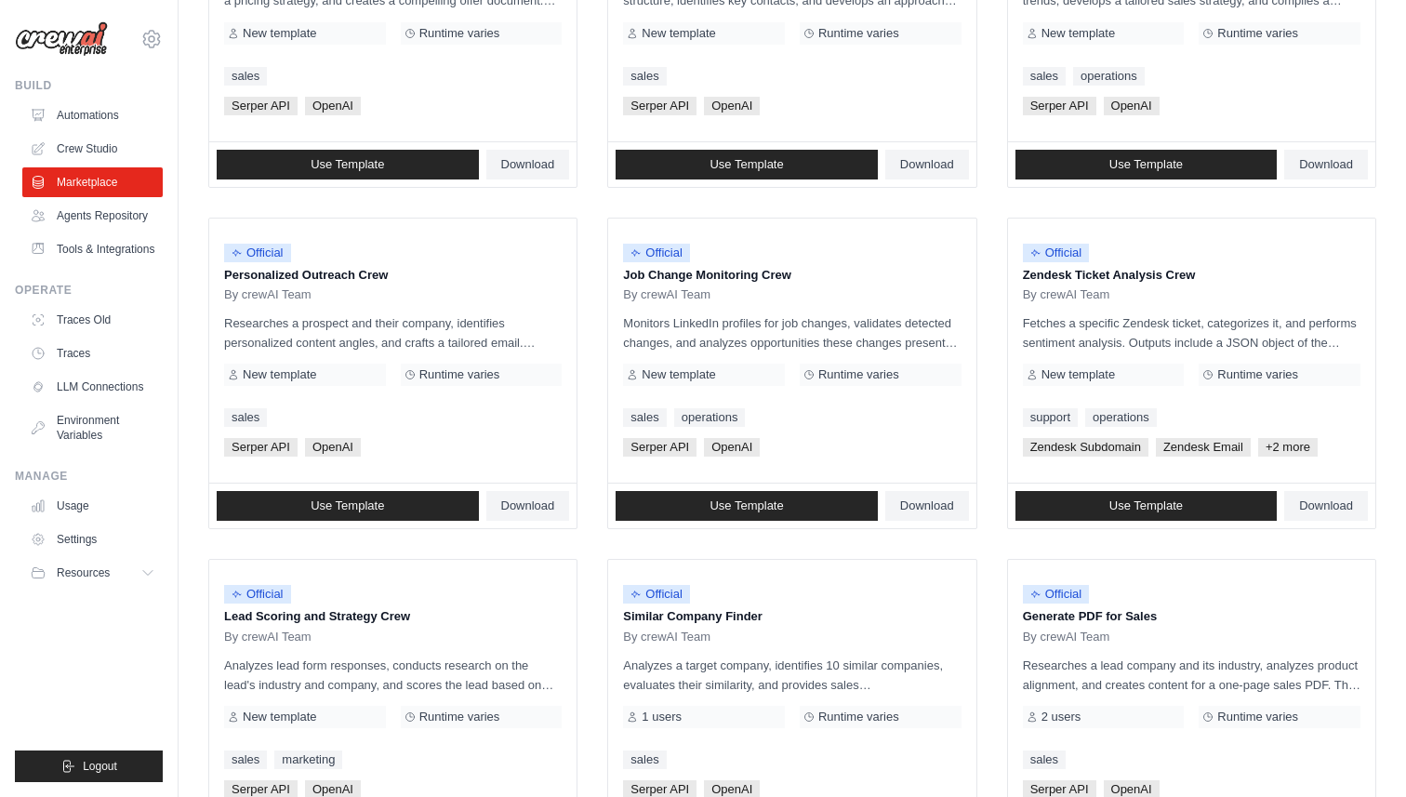
scroll to position [926, 0]
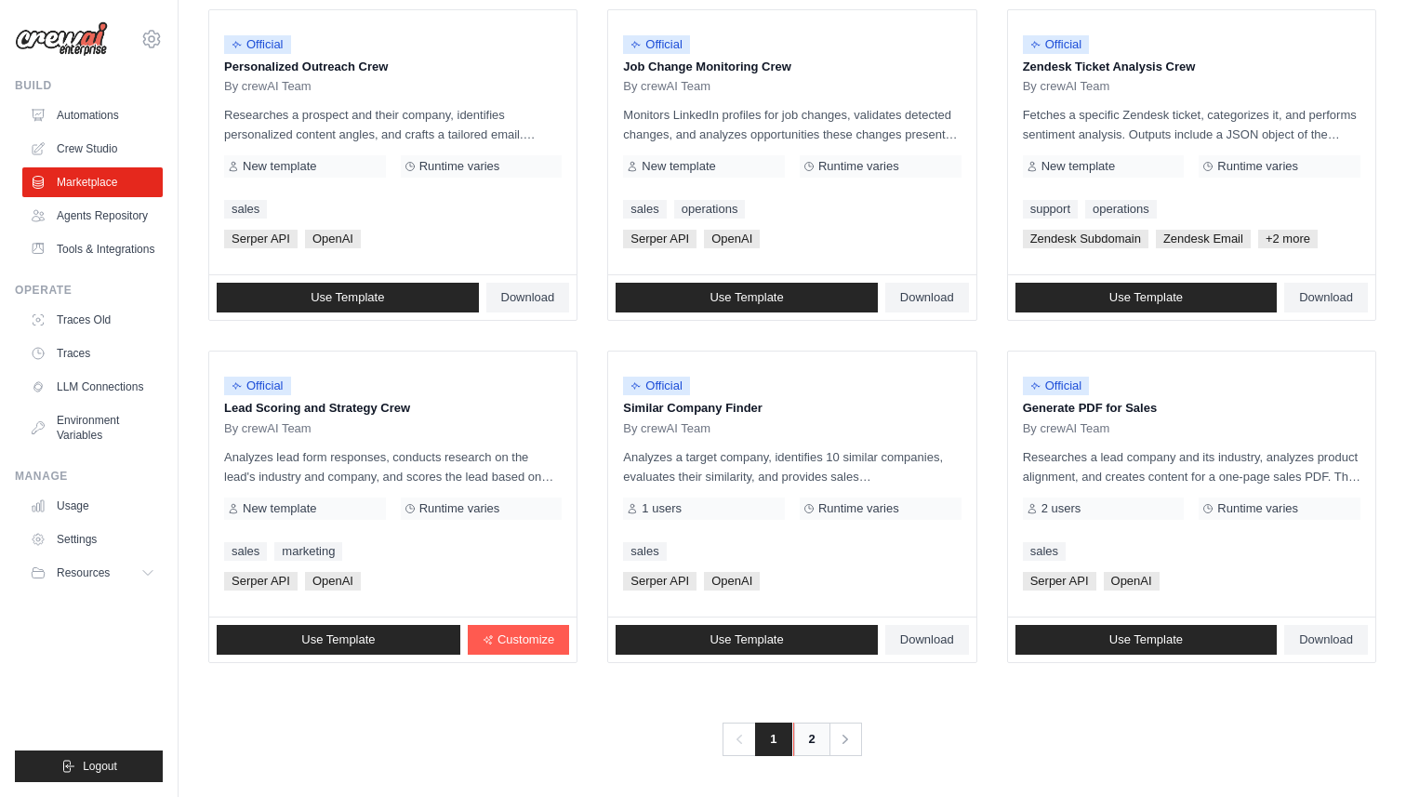
click at [820, 737] on link "2" at bounding box center [811, 739] width 37 height 33
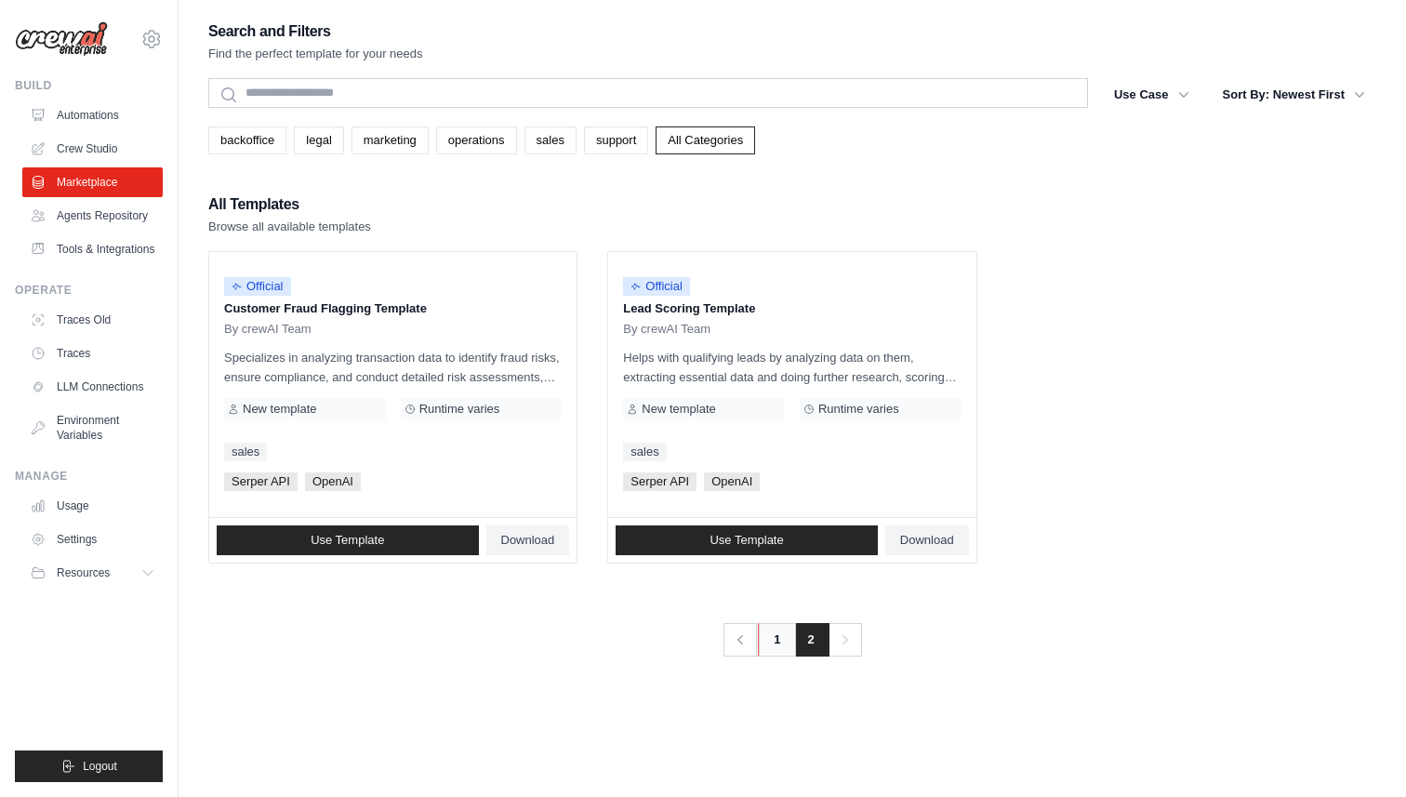
click at [765, 647] on link "1" at bounding box center [776, 639] width 37 height 33
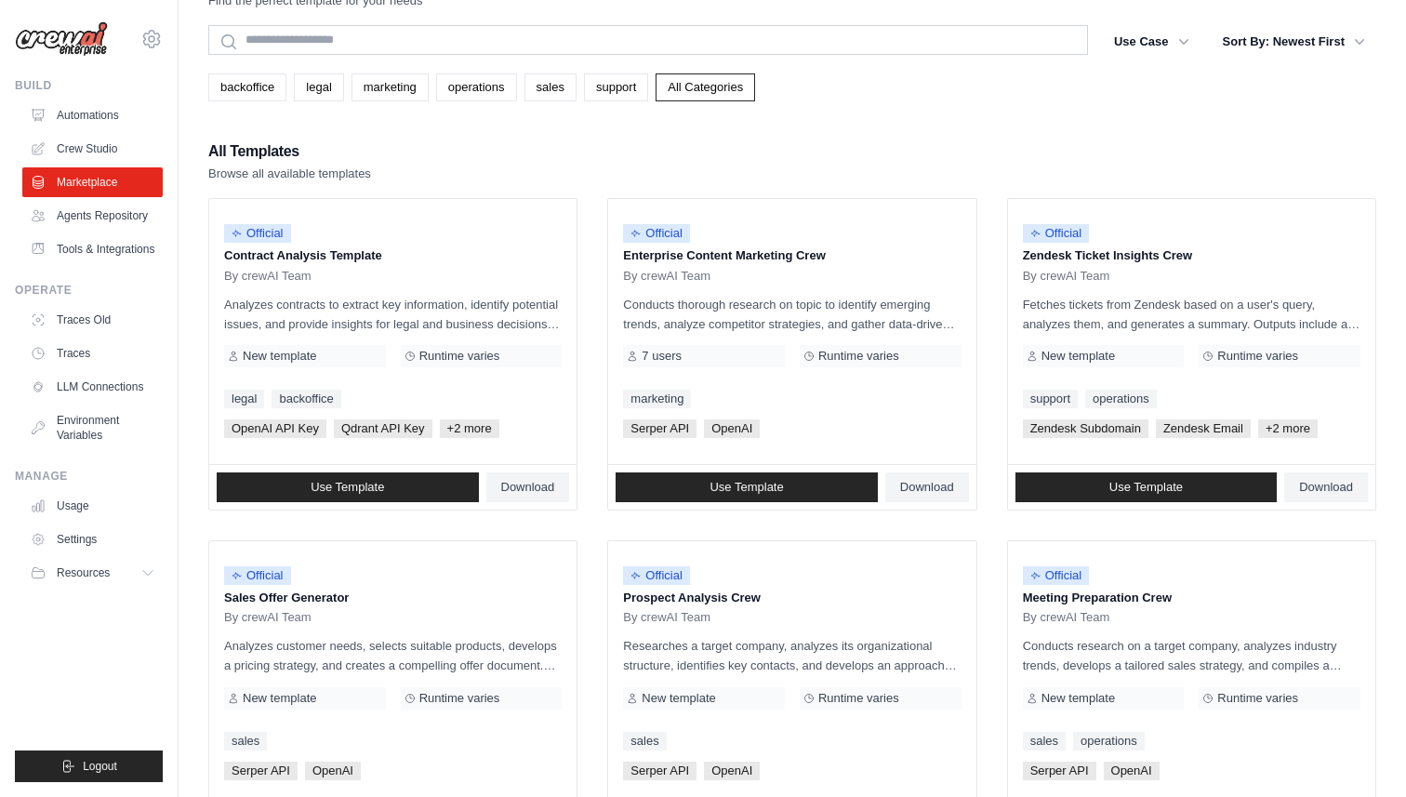
scroll to position [34, 0]
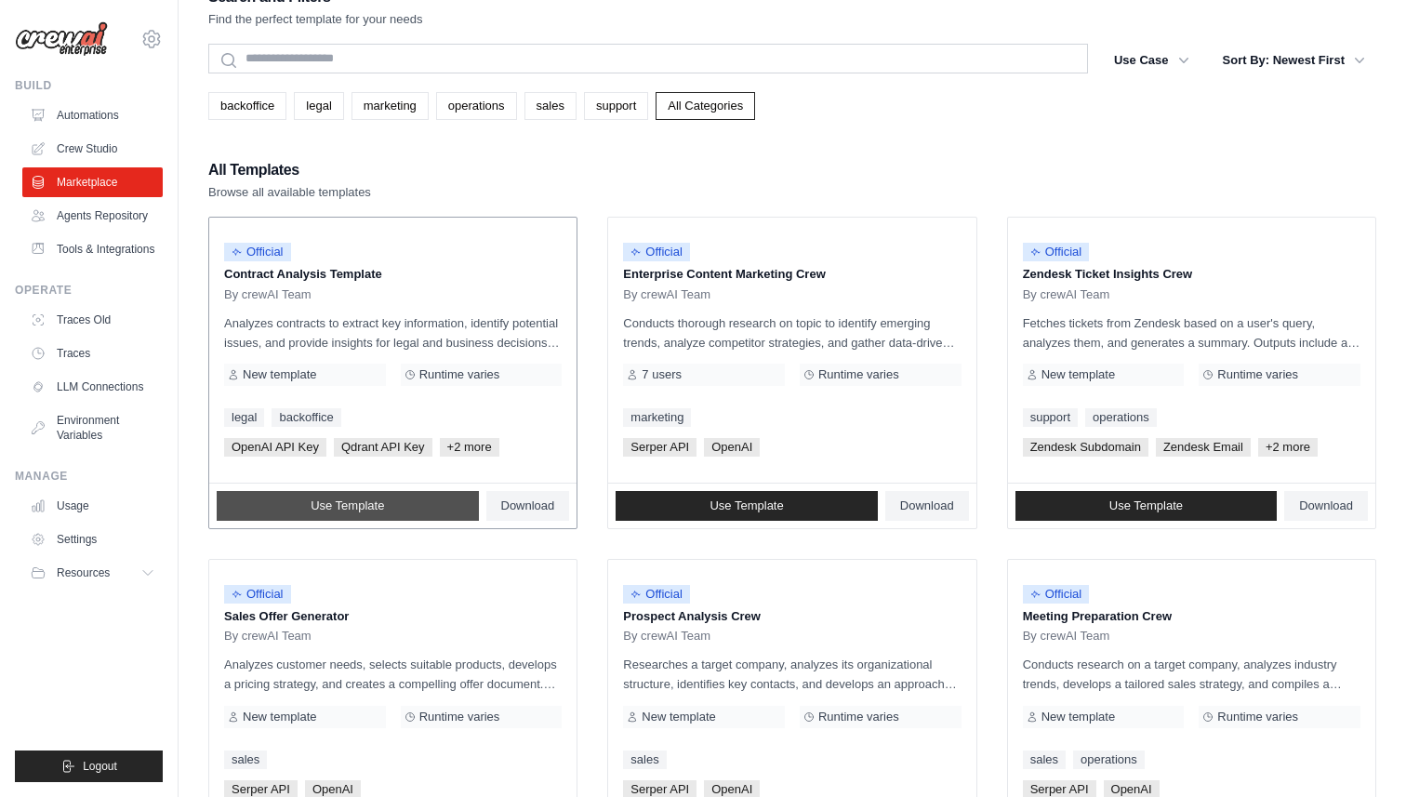
click at [390, 514] on link "Use Template" at bounding box center [348, 506] width 262 height 30
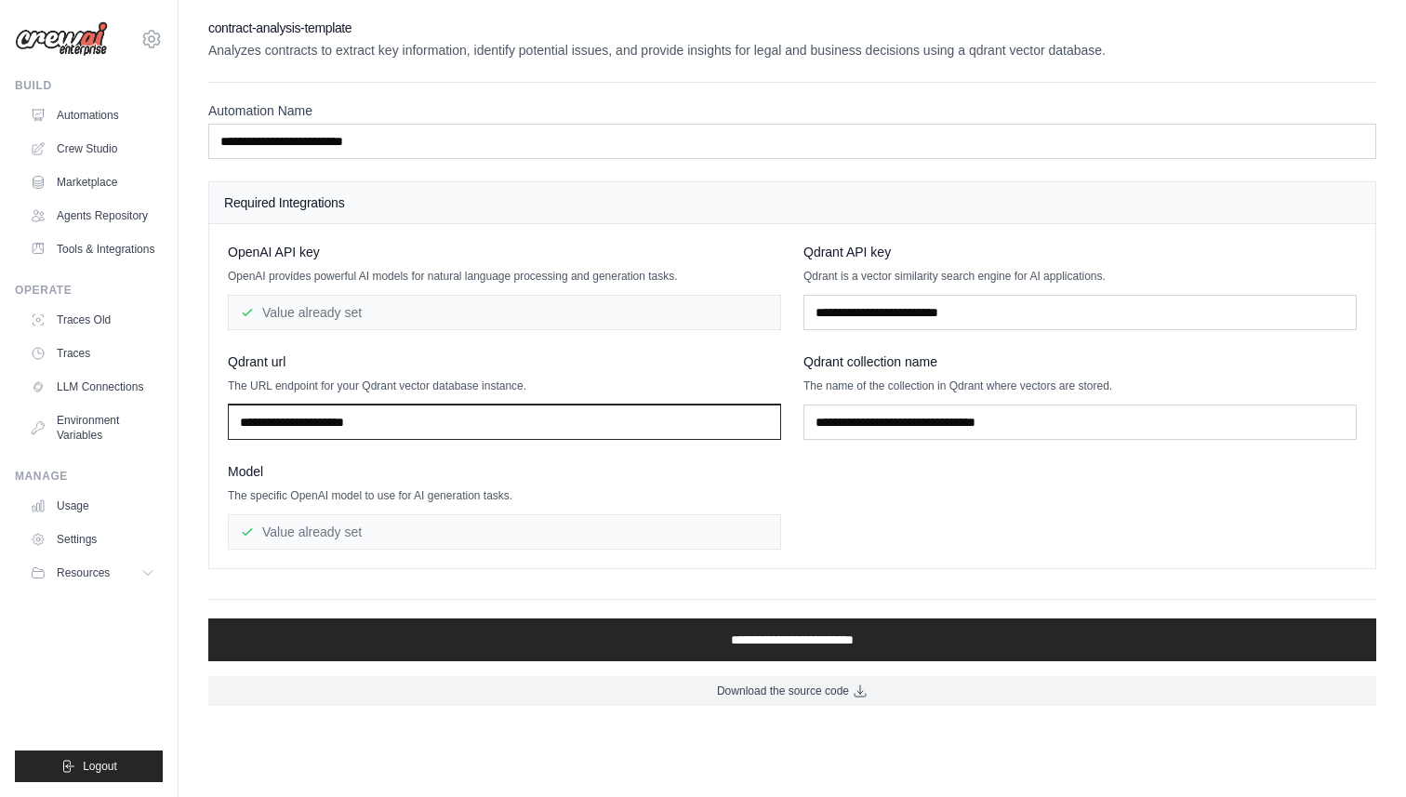
click at [466, 426] on input "text" at bounding box center [504, 422] width 553 height 35
click at [420, 312] on div "Value already set" at bounding box center [504, 312] width 553 height 35
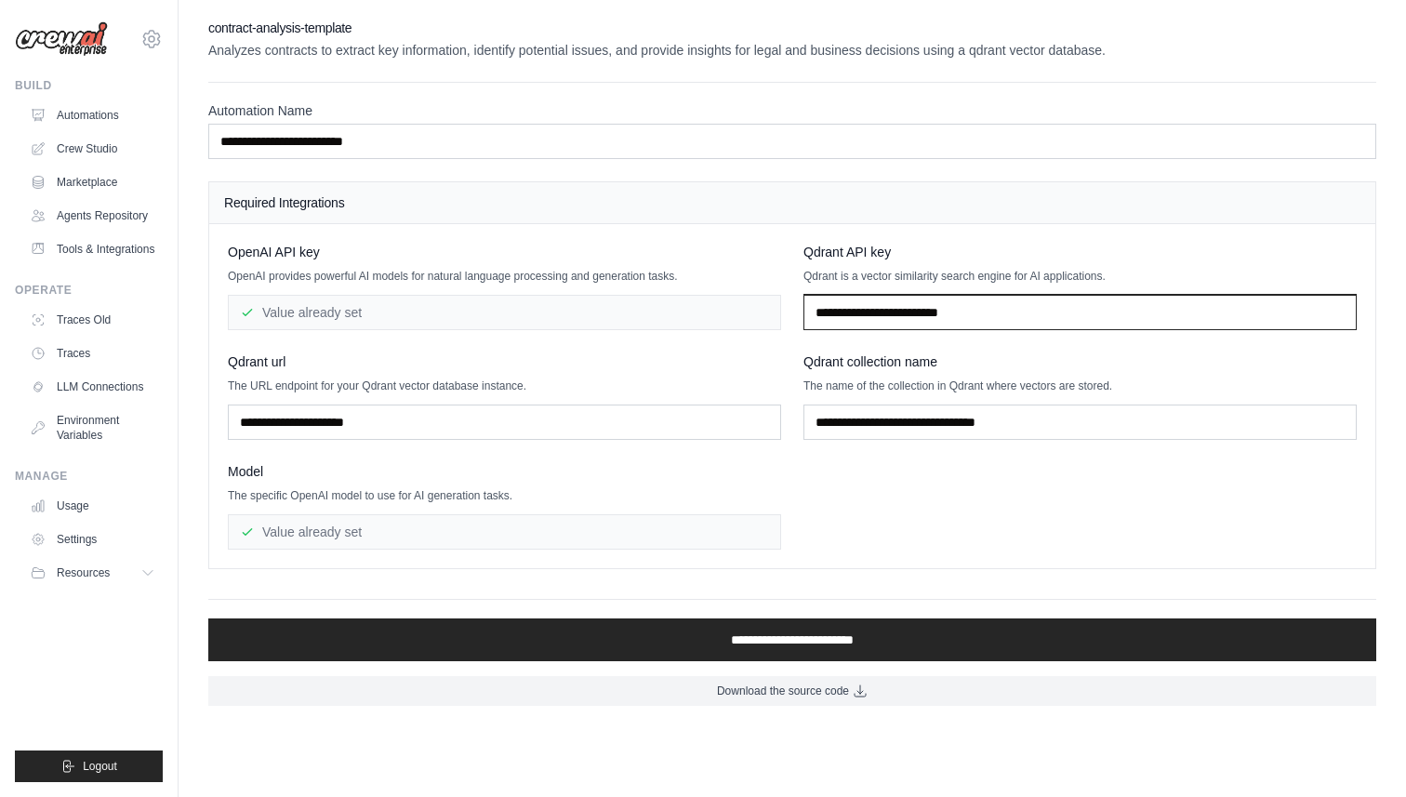
click at [886, 304] on input "text" at bounding box center [1080, 312] width 553 height 35
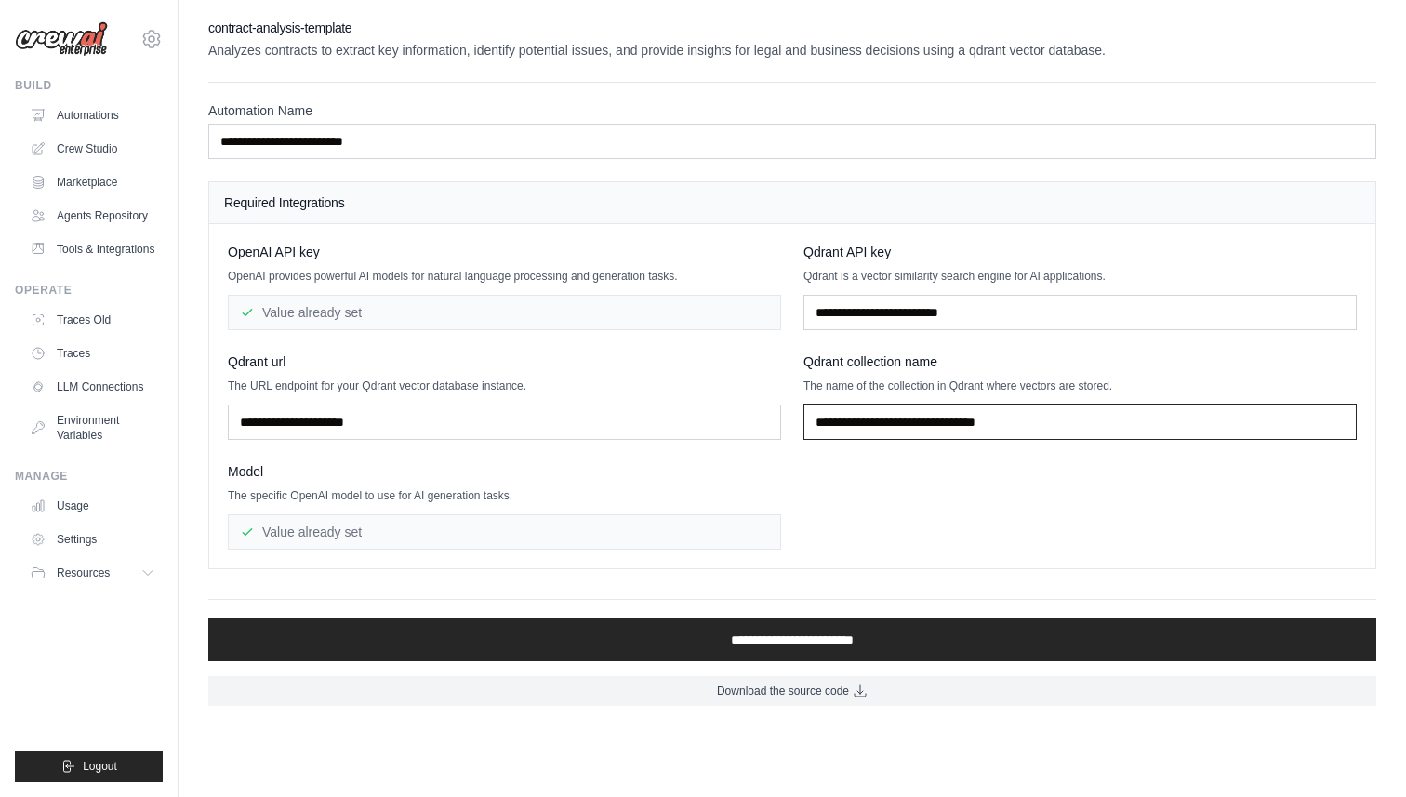
click at [858, 430] on input "text" at bounding box center [1080, 422] width 553 height 35
click at [84, 113] on link "Automations" at bounding box center [94, 115] width 140 height 30
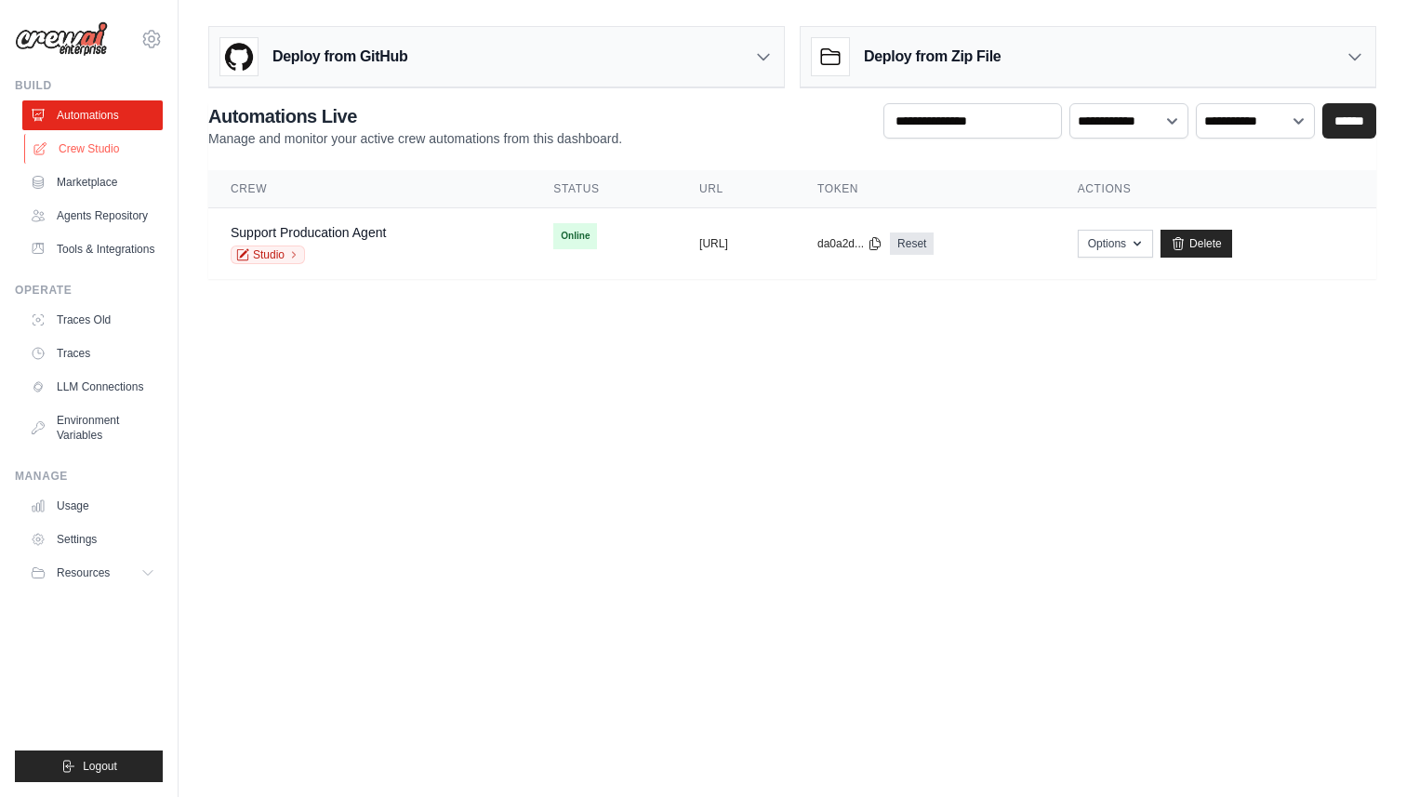
click at [86, 154] on link "Crew Studio" at bounding box center [94, 149] width 140 height 30
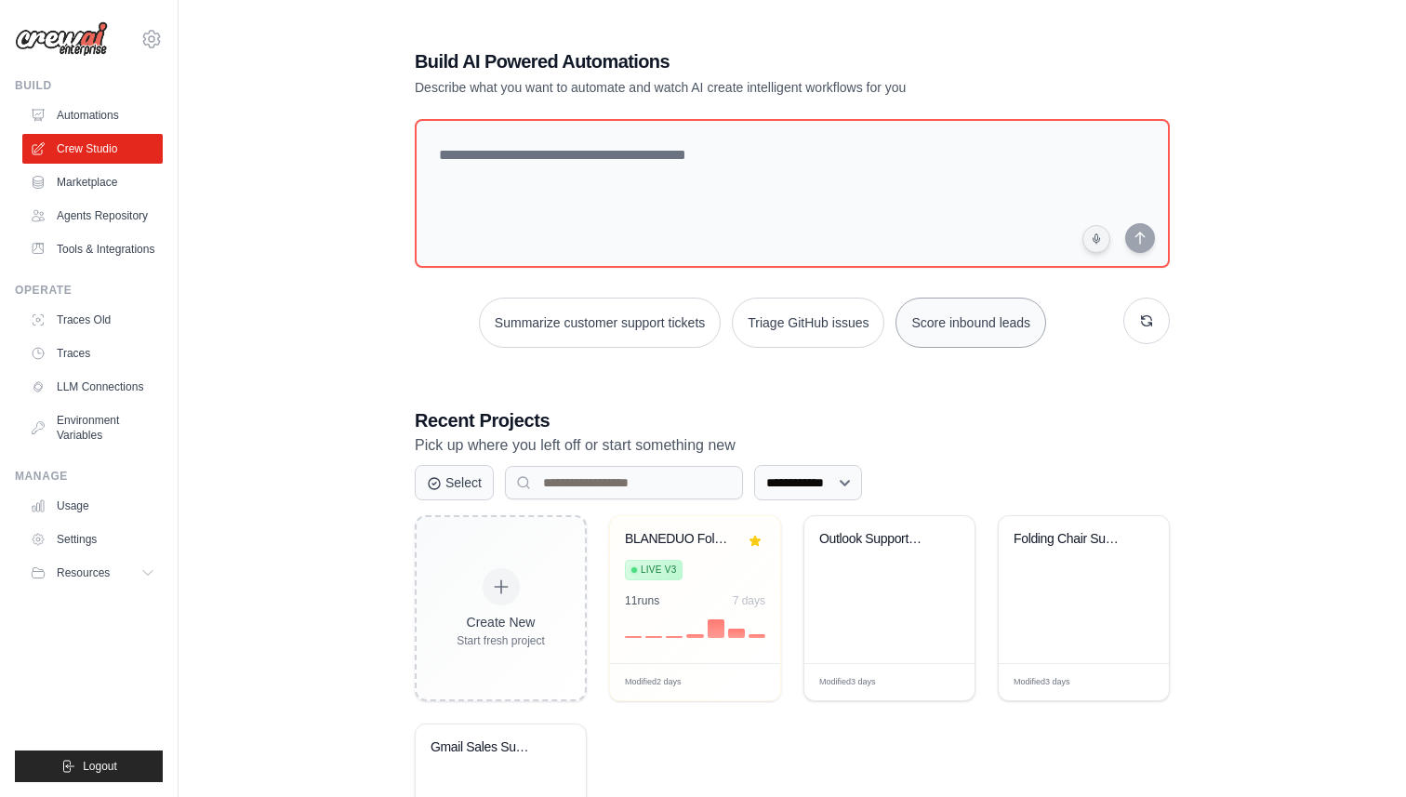
scroll to position [160, 0]
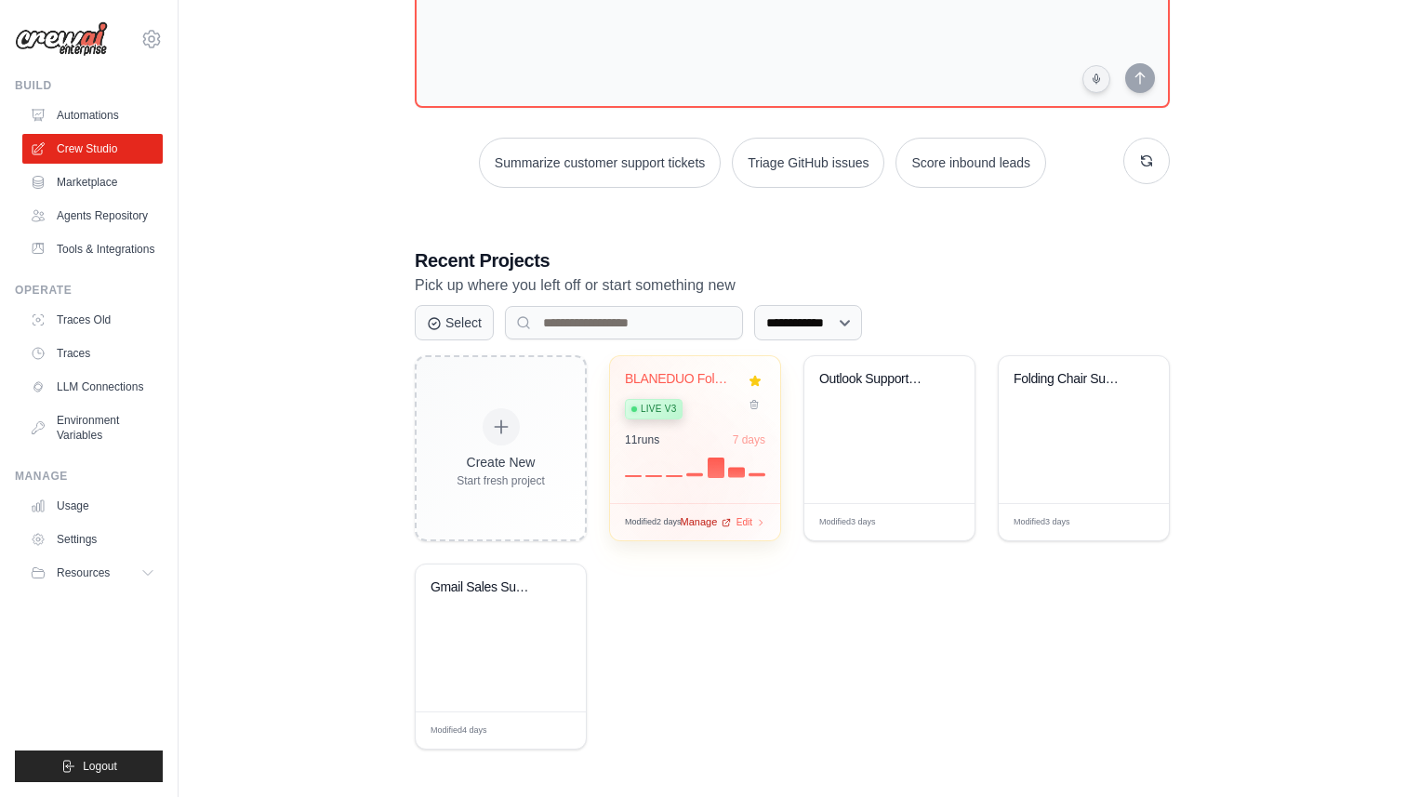
click at [683, 517] on span "Manage" at bounding box center [698, 522] width 37 height 16
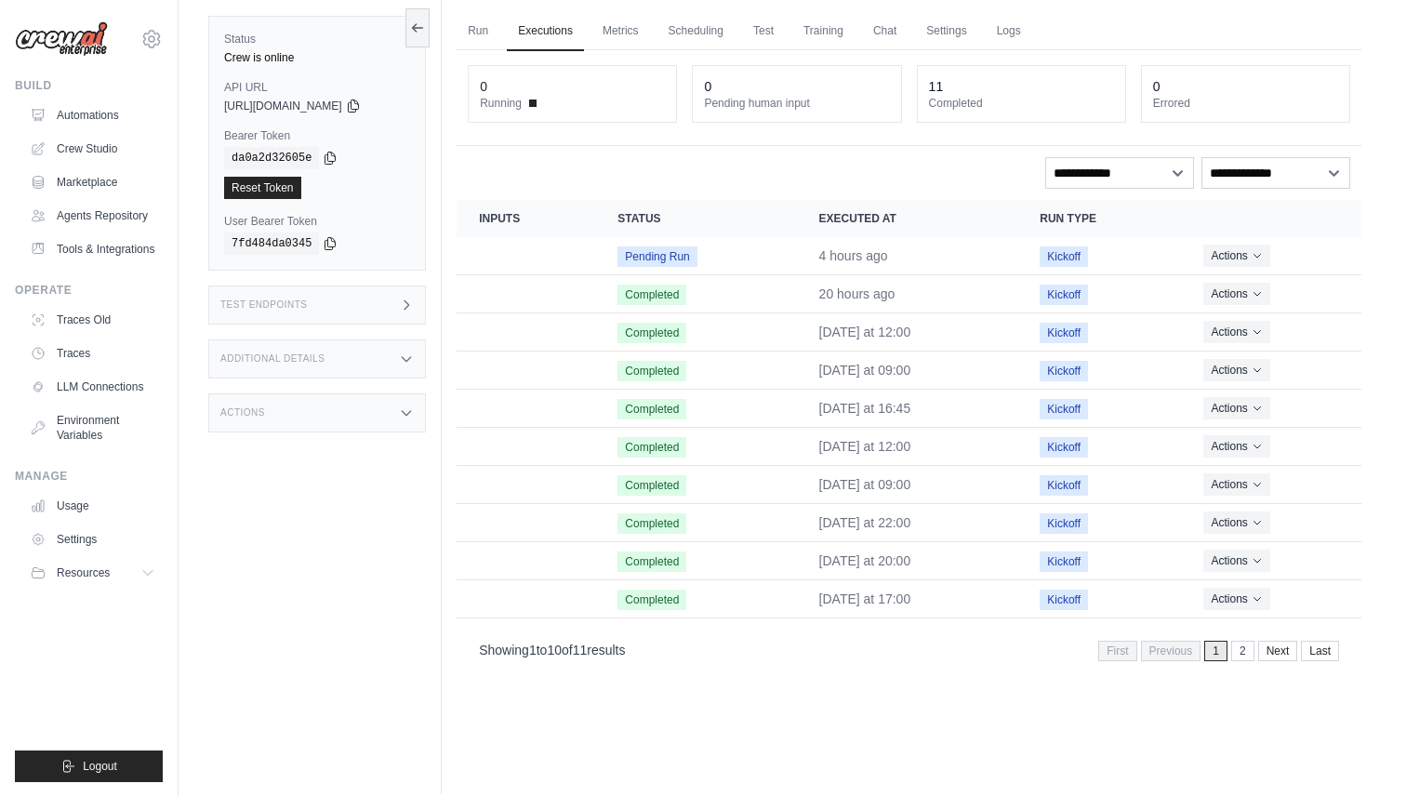
scroll to position [79, 0]
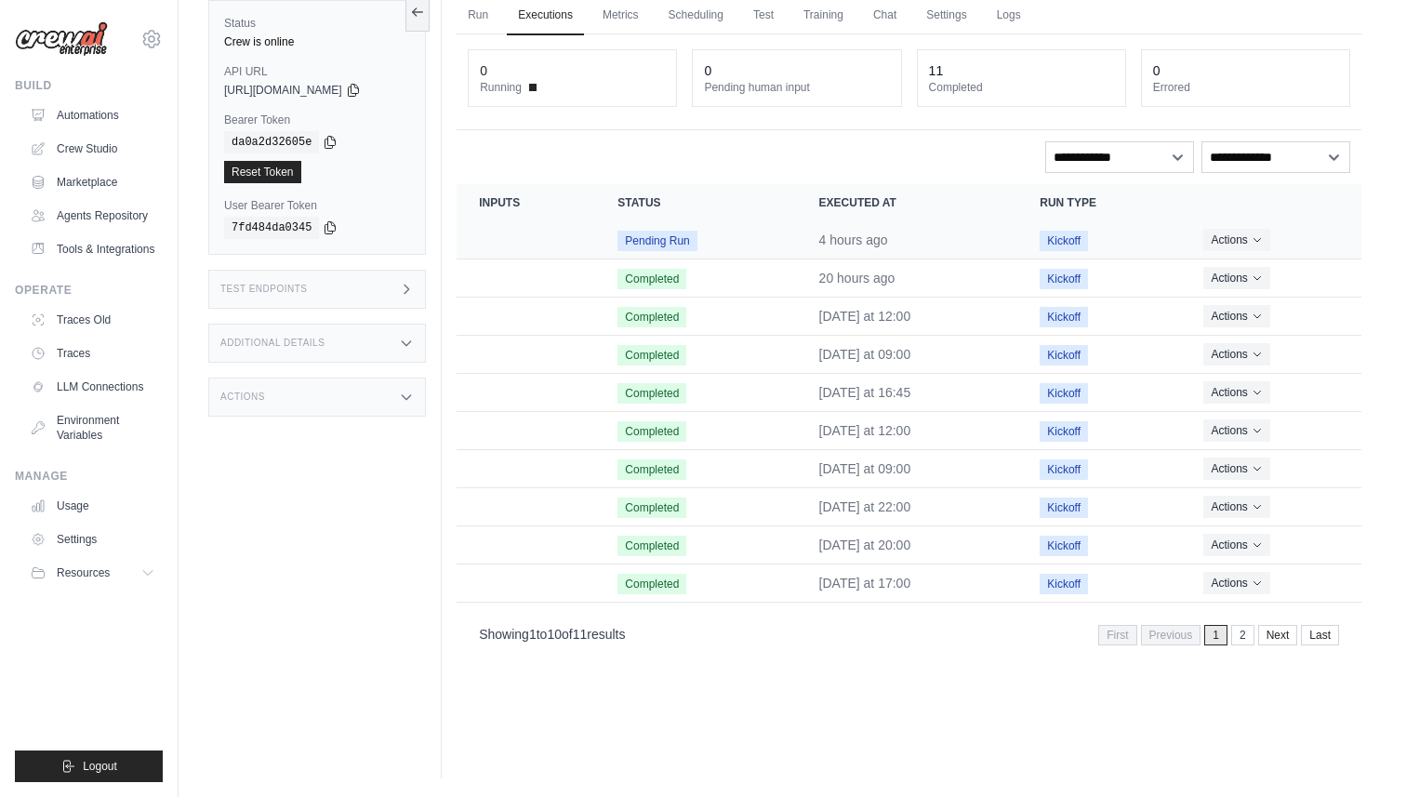
click at [652, 241] on span "Pending Run" at bounding box center [657, 241] width 79 height 20
click at [83, 176] on link "Marketplace" at bounding box center [94, 182] width 140 height 30
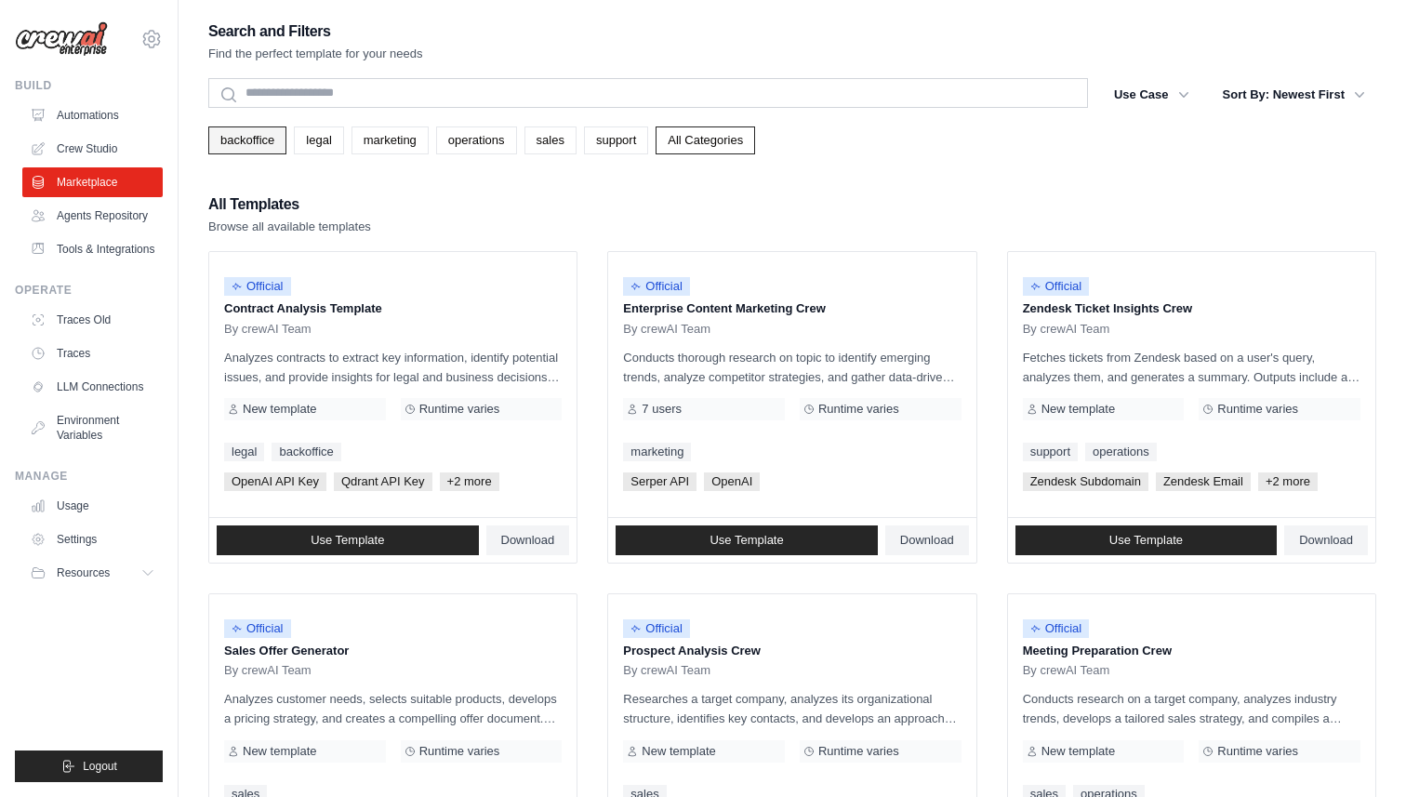
click at [241, 140] on link "backoffice" at bounding box center [247, 141] width 78 height 28
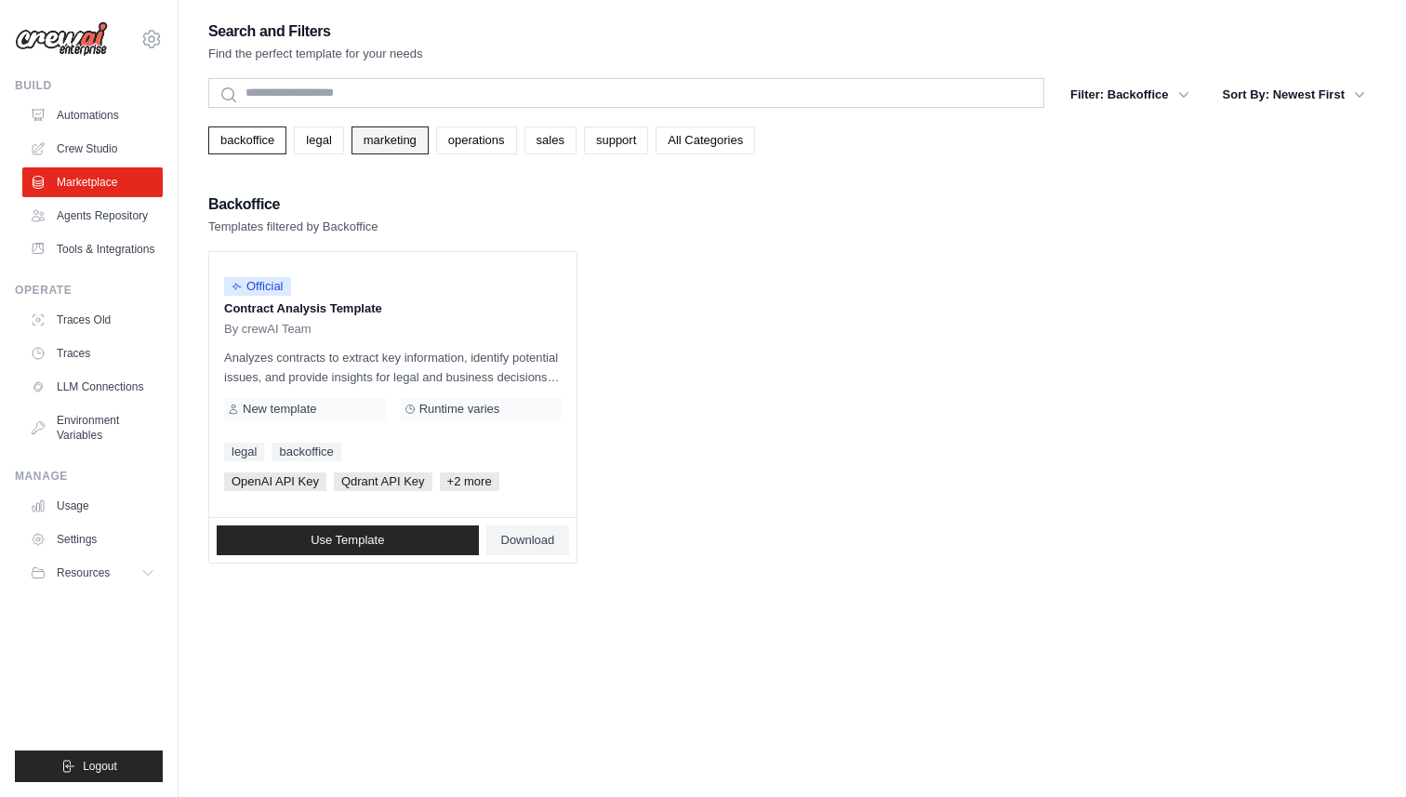
click at [360, 131] on link "marketing" at bounding box center [390, 141] width 77 height 28
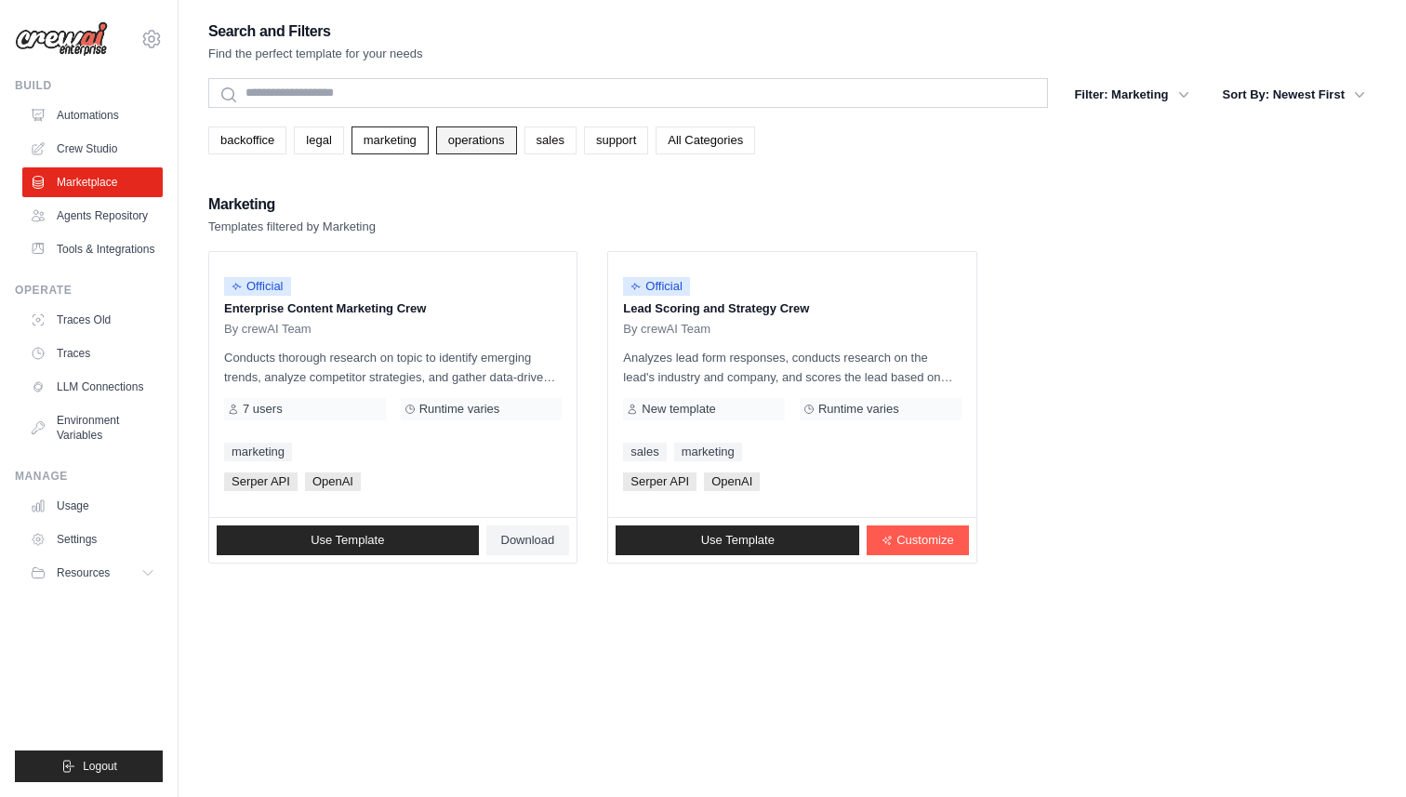
click at [517, 129] on link "operations" at bounding box center [476, 141] width 81 height 28
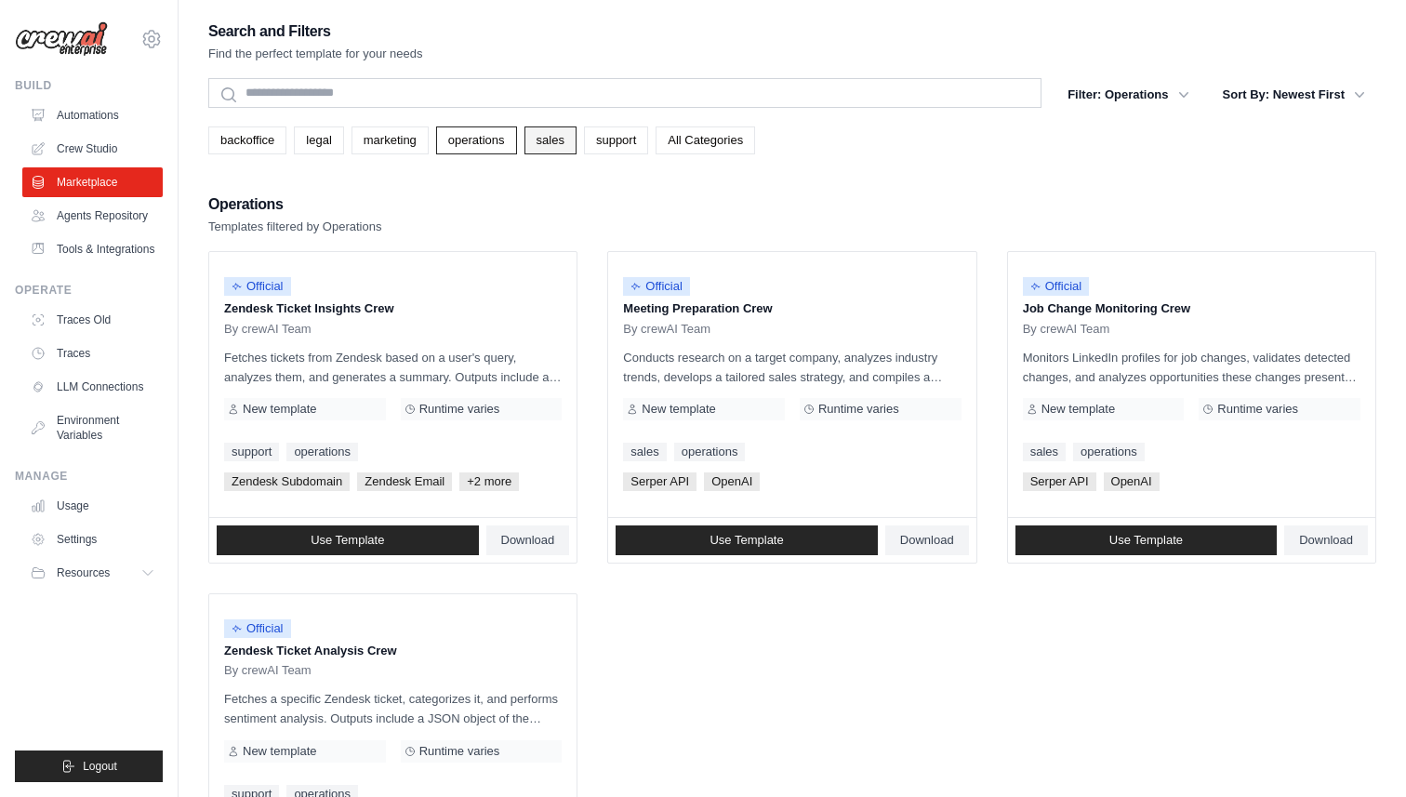
click at [567, 136] on link "sales" at bounding box center [551, 141] width 52 height 28
click at [646, 137] on link "support" at bounding box center [616, 141] width 64 height 28
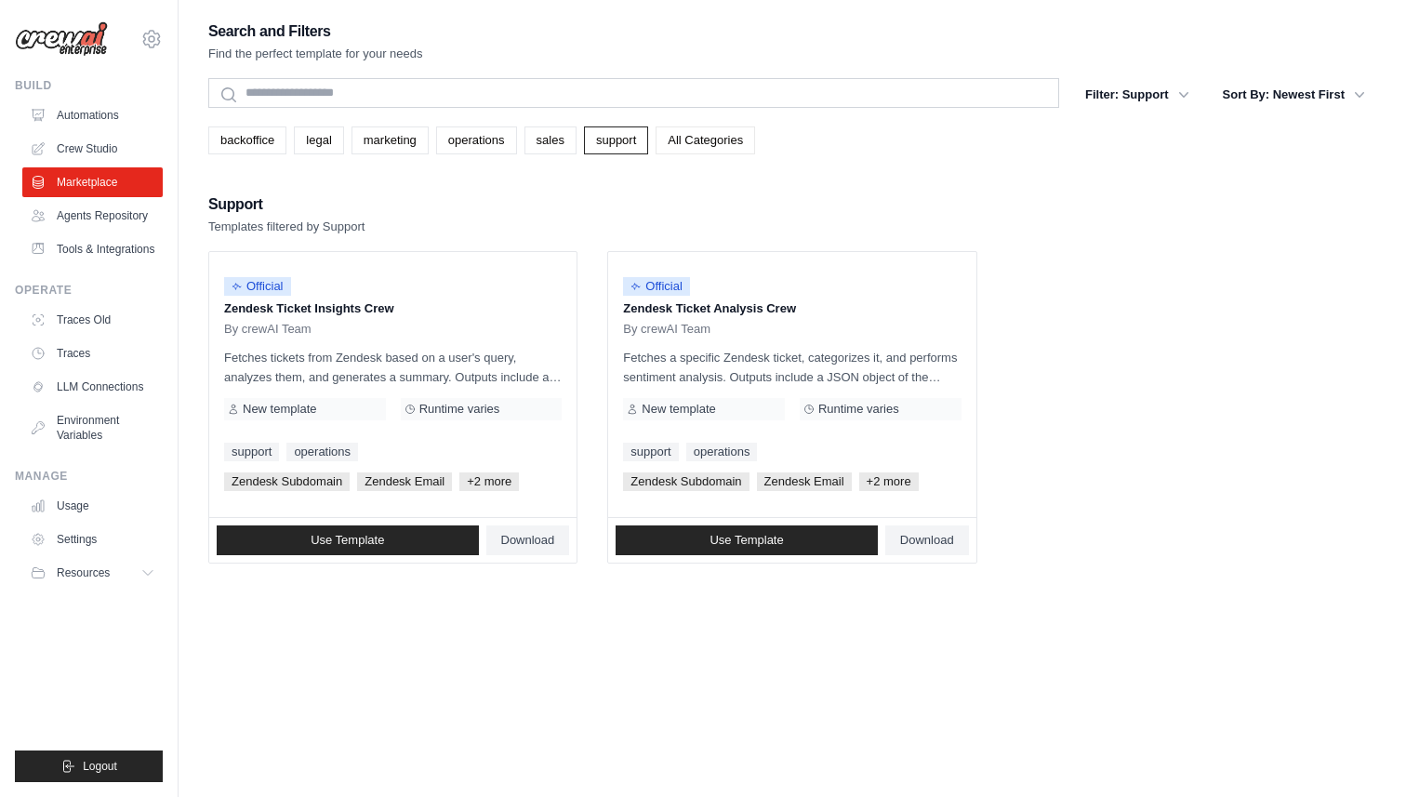
click at [717, 139] on link "All Categories" at bounding box center [706, 141] width 100 height 28
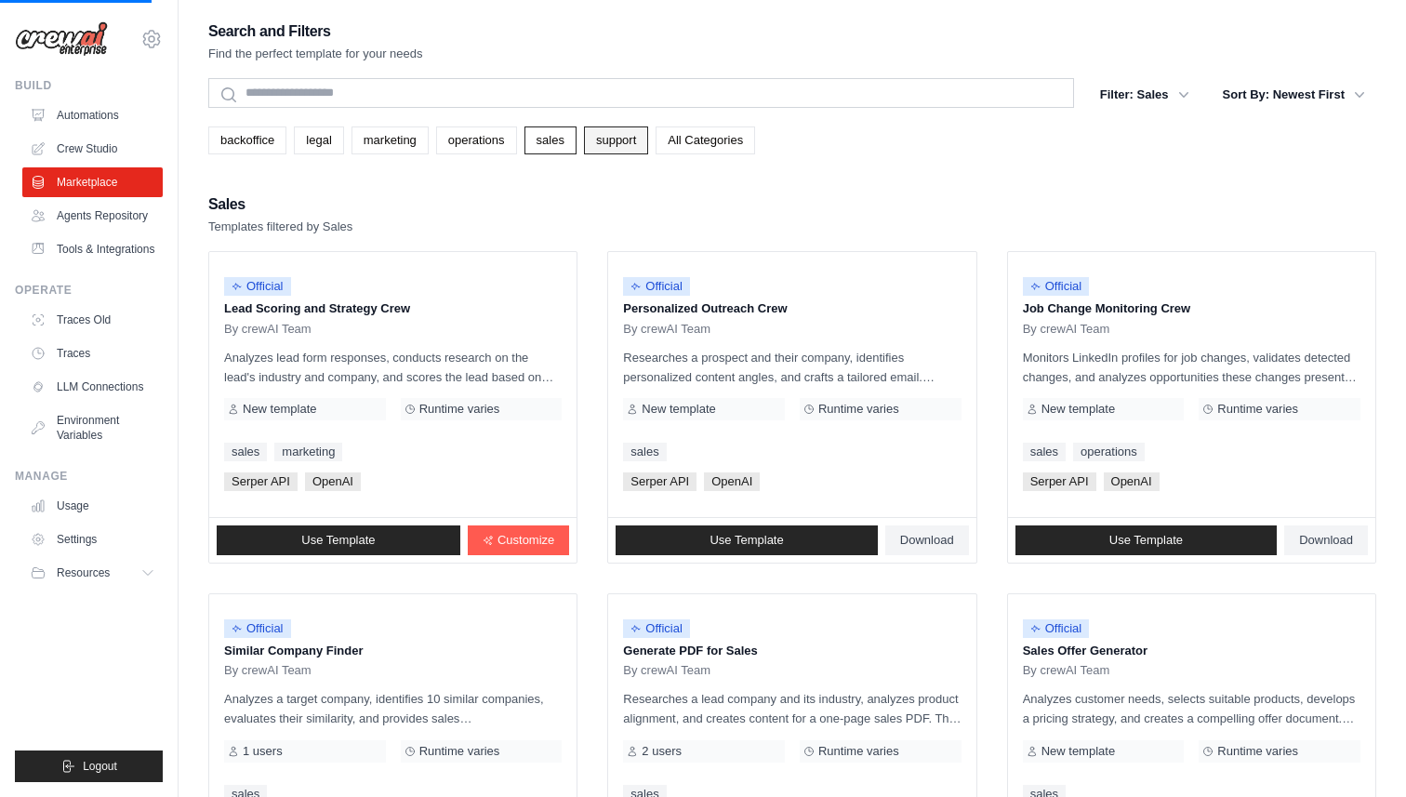
click at [648, 136] on link "support" at bounding box center [616, 141] width 64 height 28
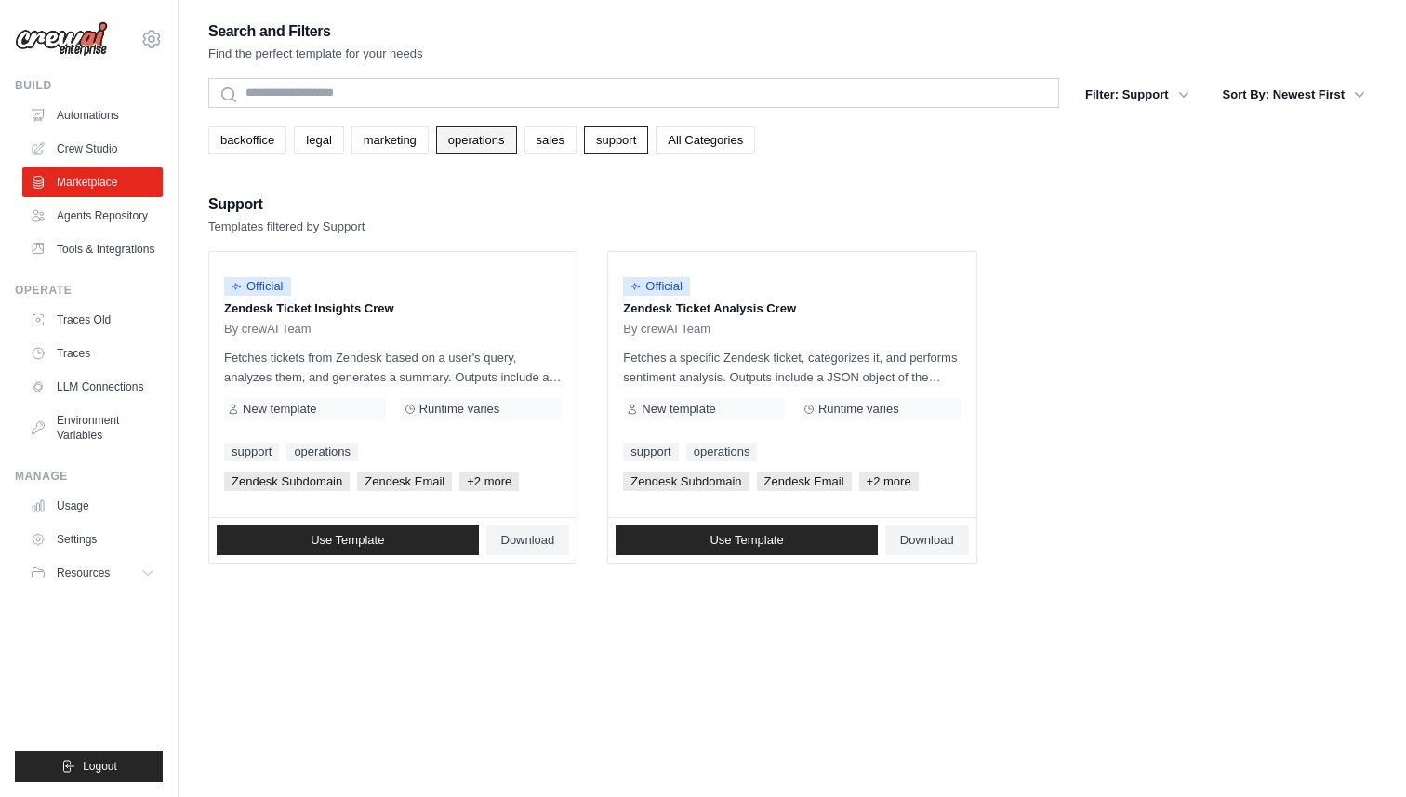
click at [493, 146] on link "operations" at bounding box center [476, 141] width 81 height 28
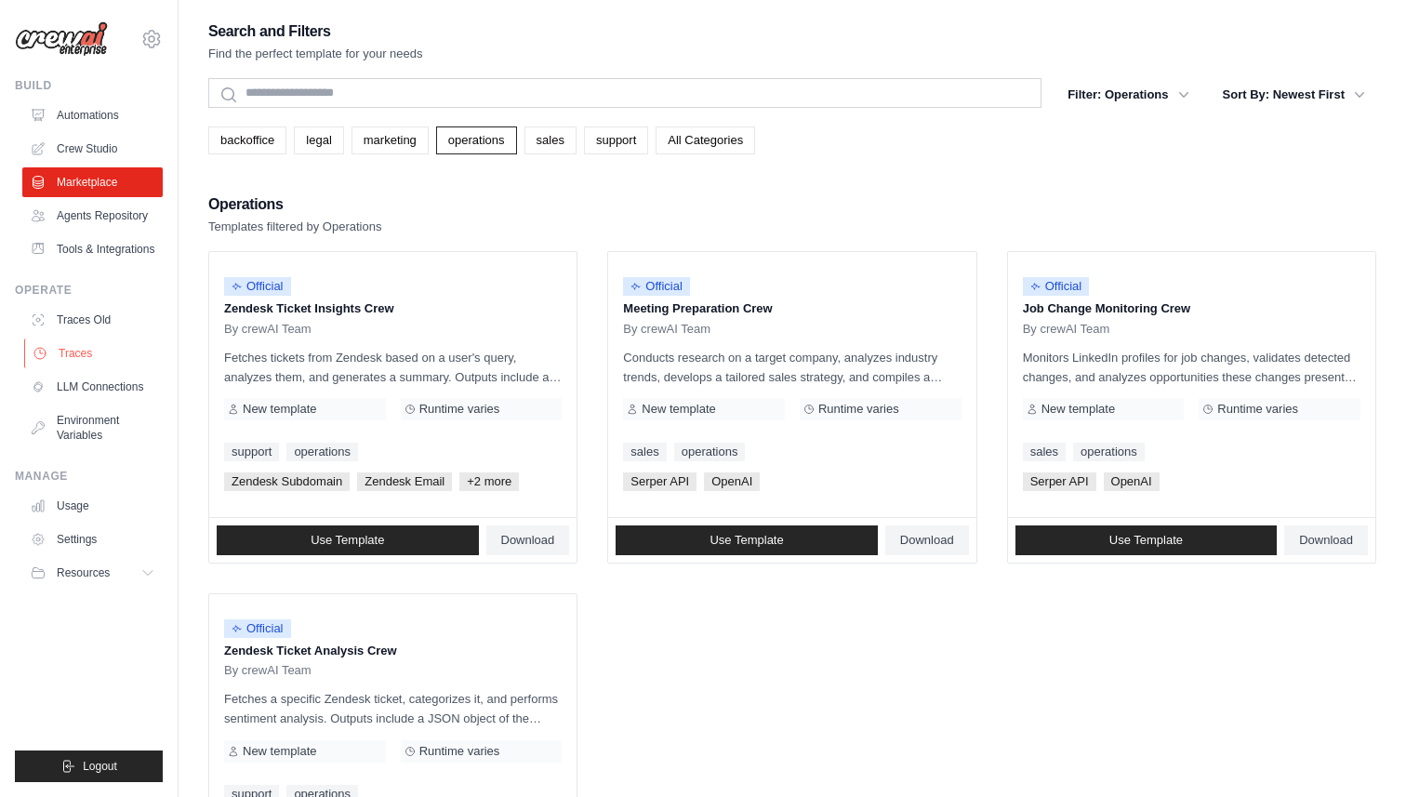
click at [87, 356] on link "Traces" at bounding box center [94, 354] width 140 height 30
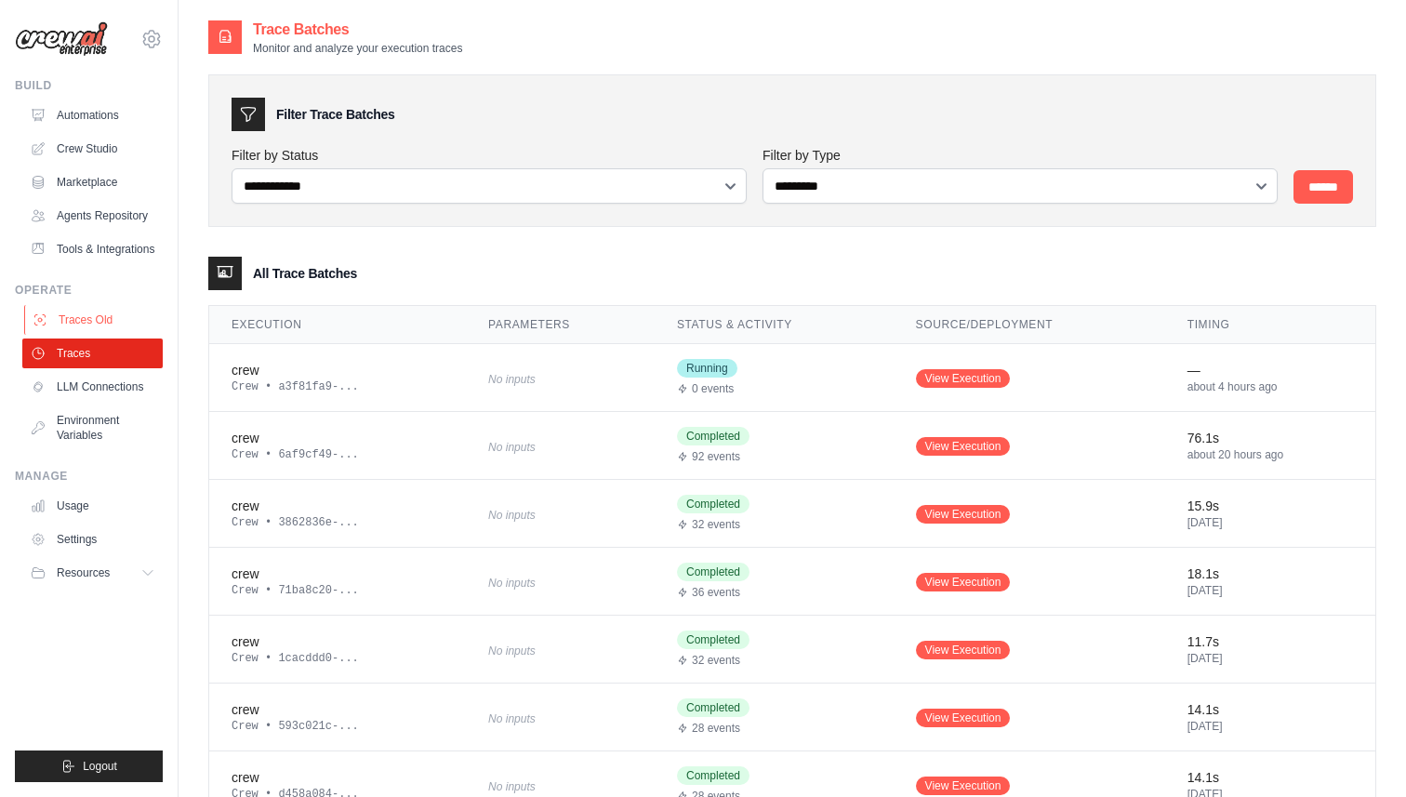
click at [89, 335] on link "Traces Old" at bounding box center [94, 320] width 140 height 30
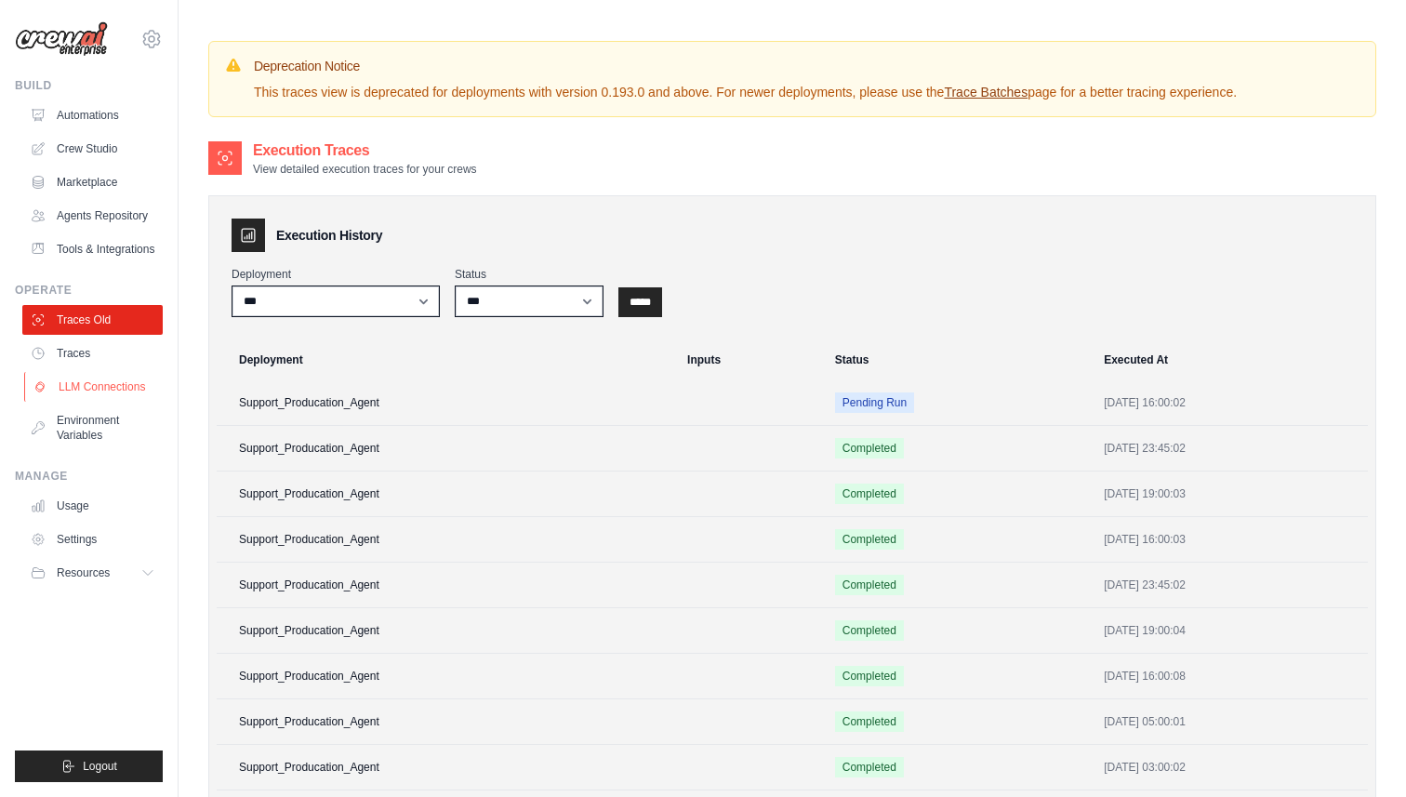
click at [91, 399] on link "LLM Connections" at bounding box center [94, 387] width 140 height 30
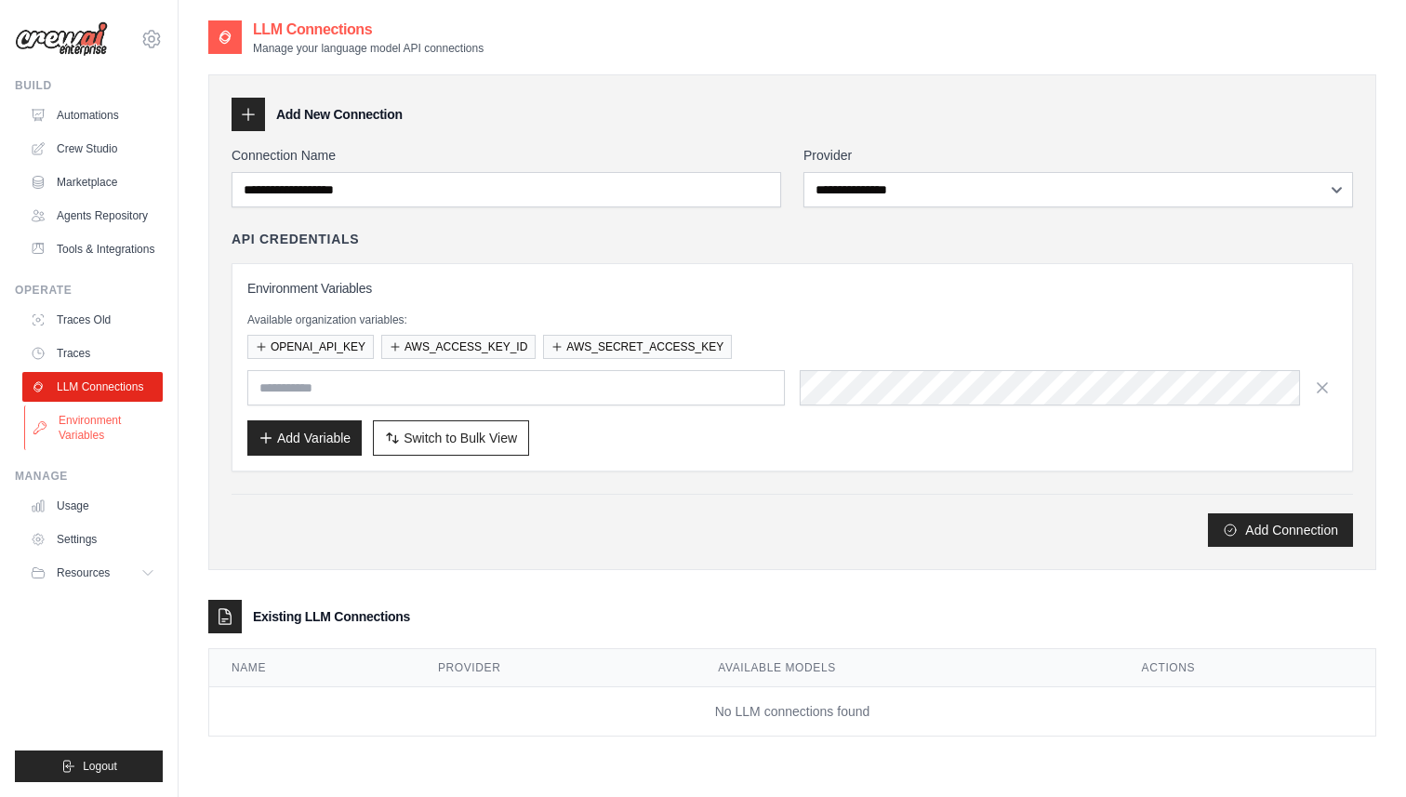
click at [86, 432] on link "Environment Variables" at bounding box center [94, 428] width 140 height 45
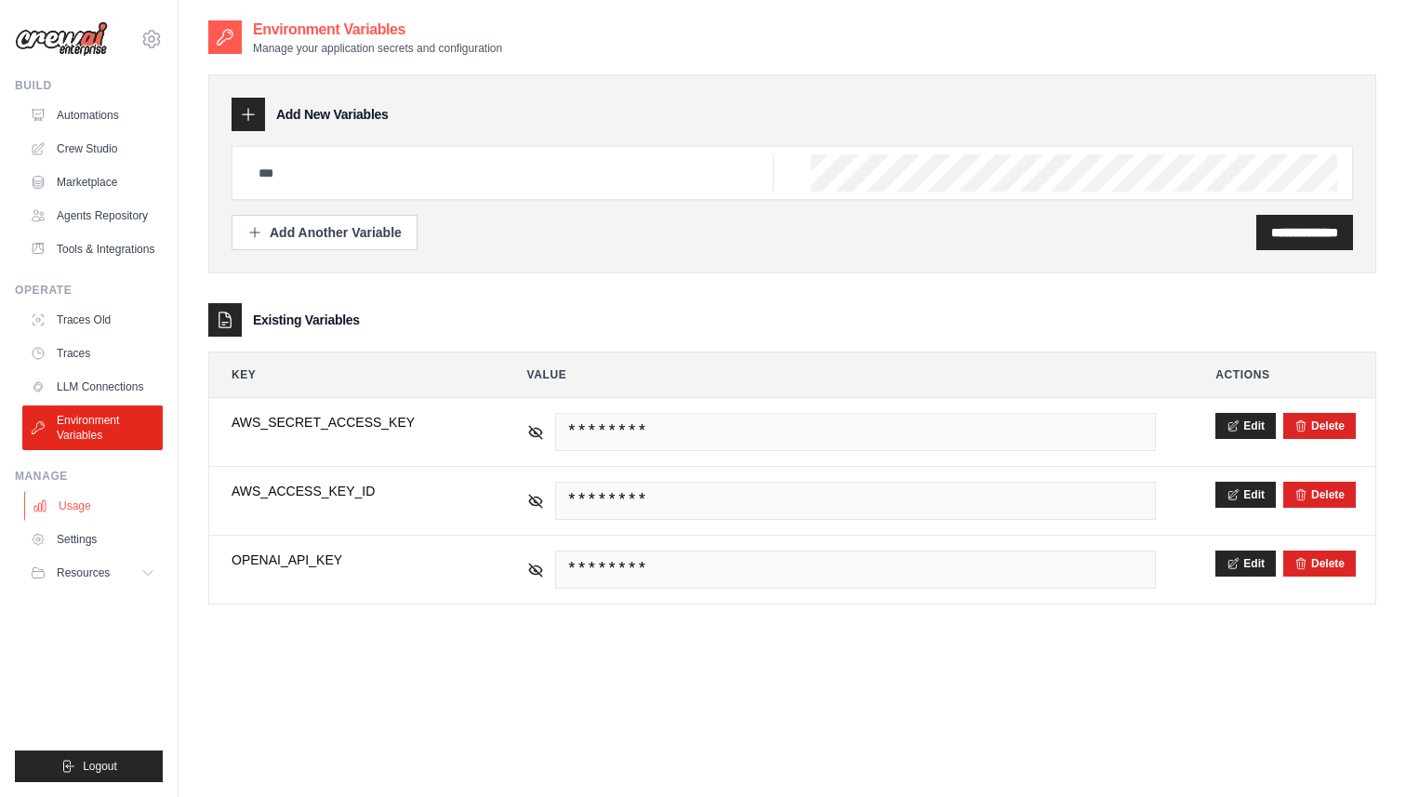
click at [65, 521] on link "Usage" at bounding box center [94, 506] width 140 height 30
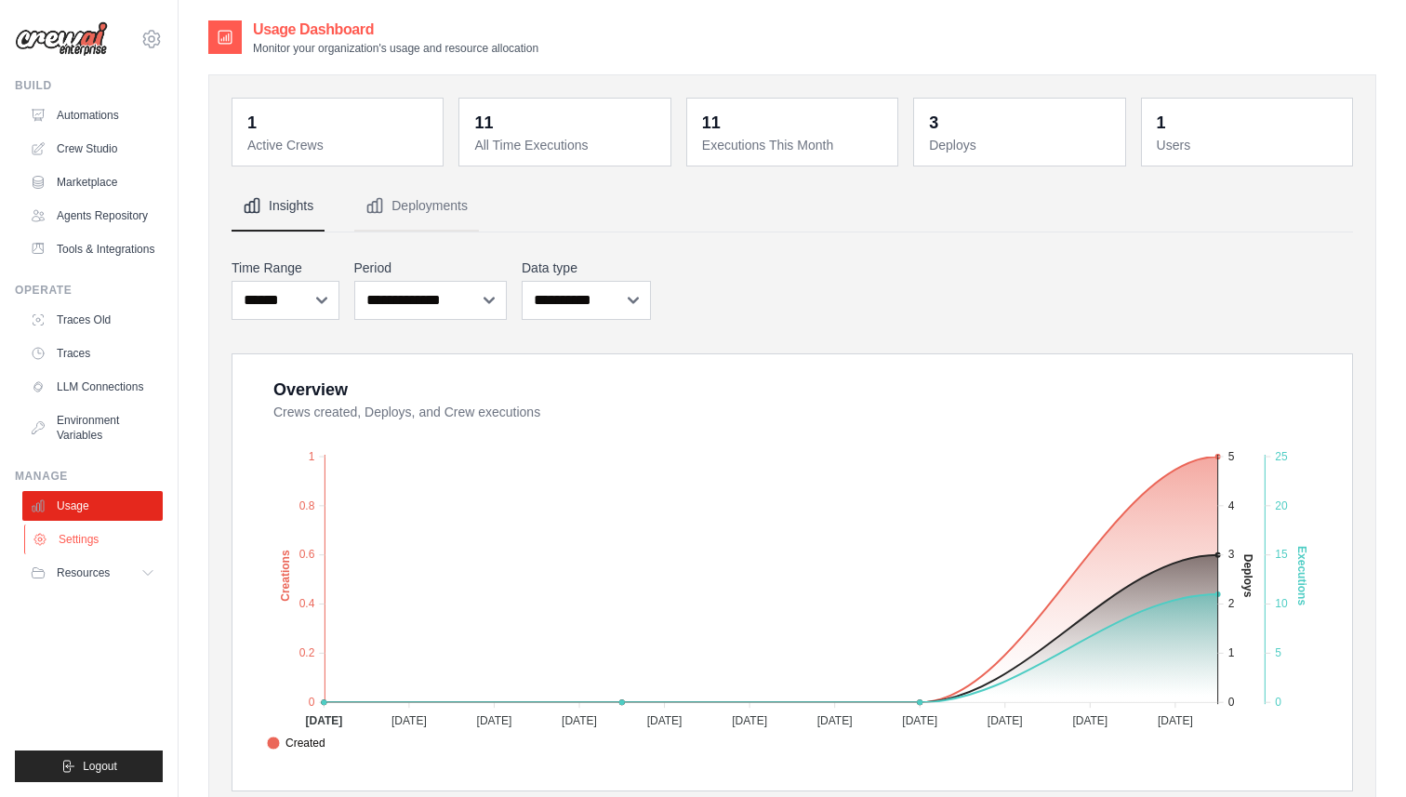
click at [78, 554] on link "Settings" at bounding box center [94, 540] width 140 height 30
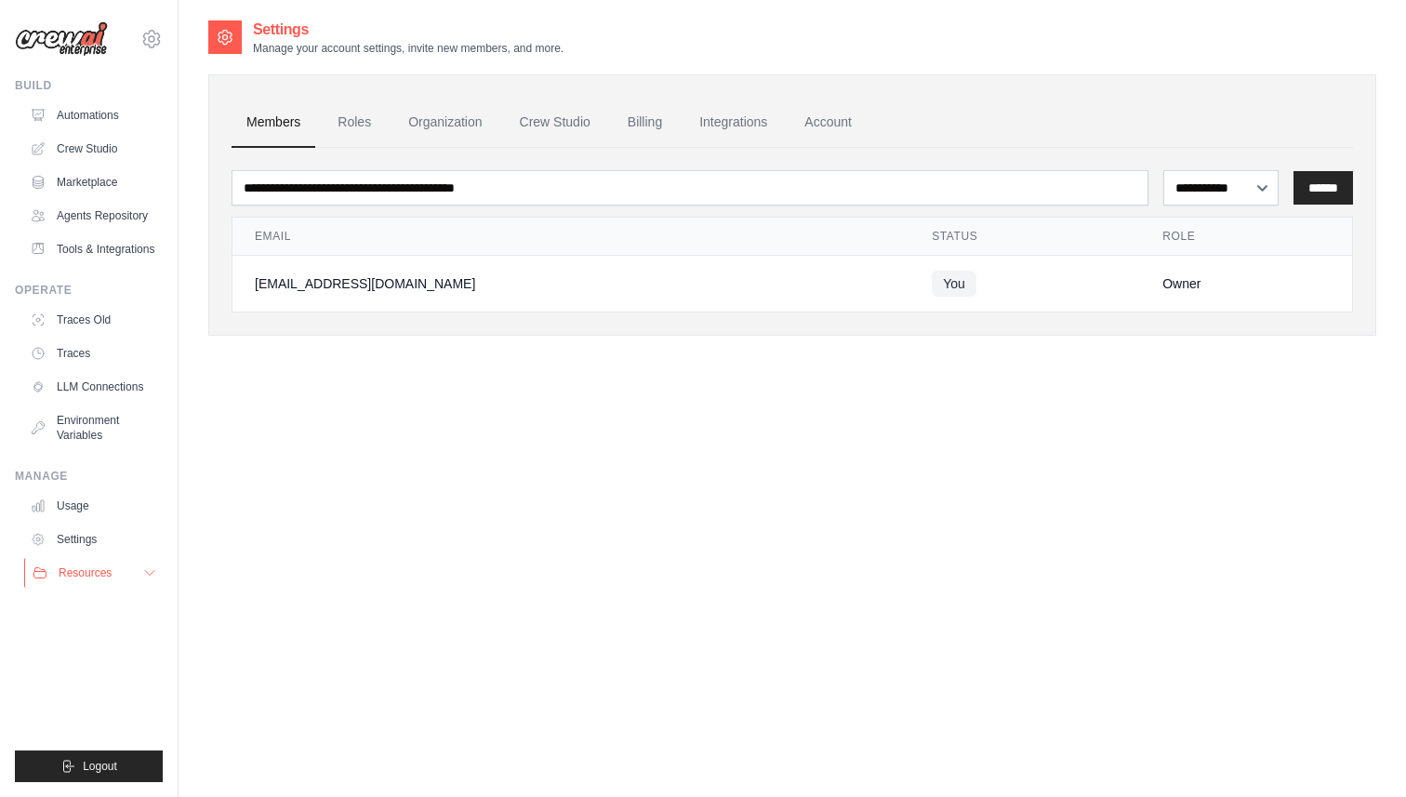
click at [82, 580] on span "Resources" at bounding box center [85, 573] width 53 height 15
click at [97, 110] on link "Automations" at bounding box center [94, 115] width 140 height 30
